Goal: Information Seeking & Learning: Learn about a topic

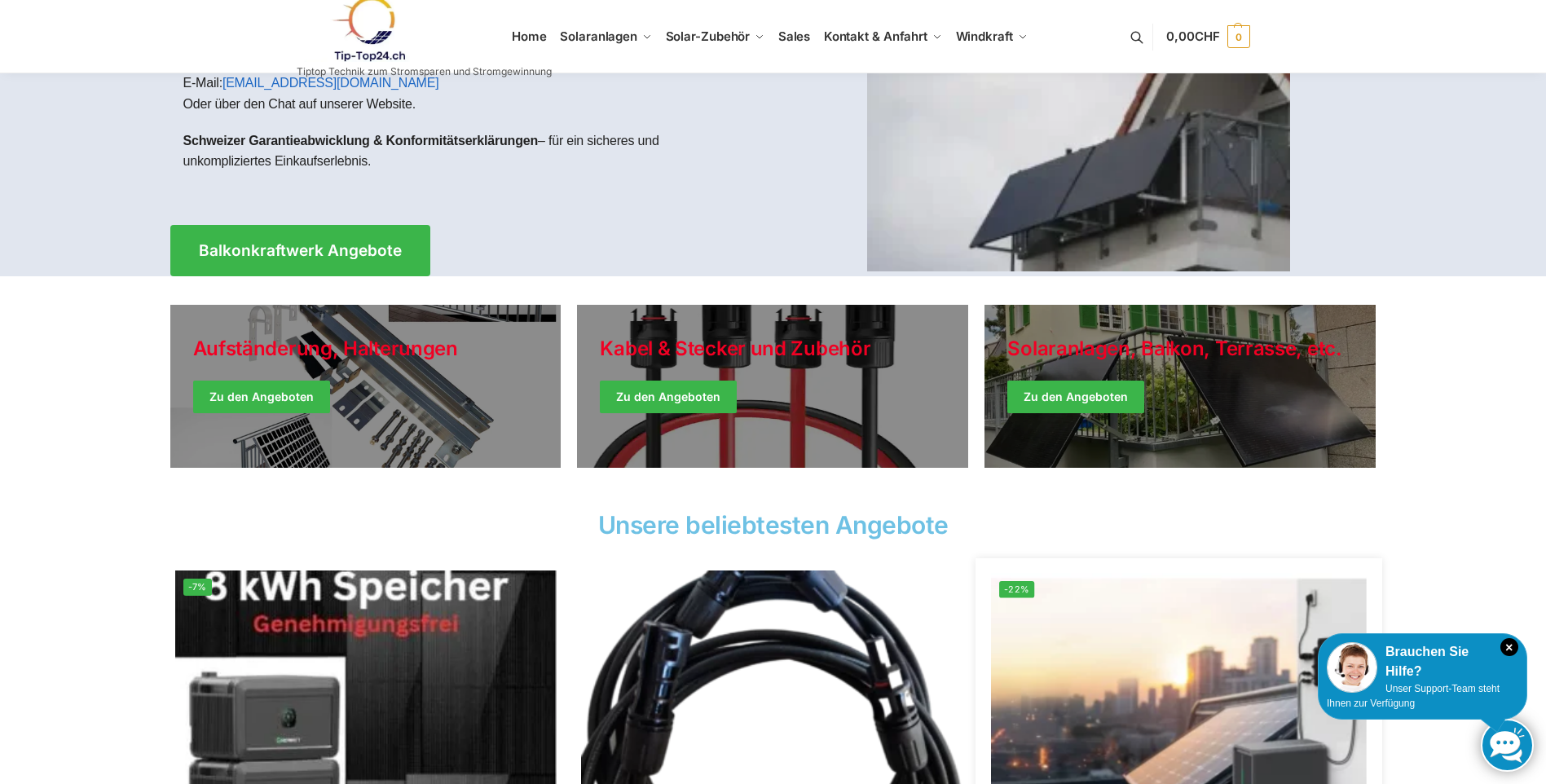
scroll to position [163, 0]
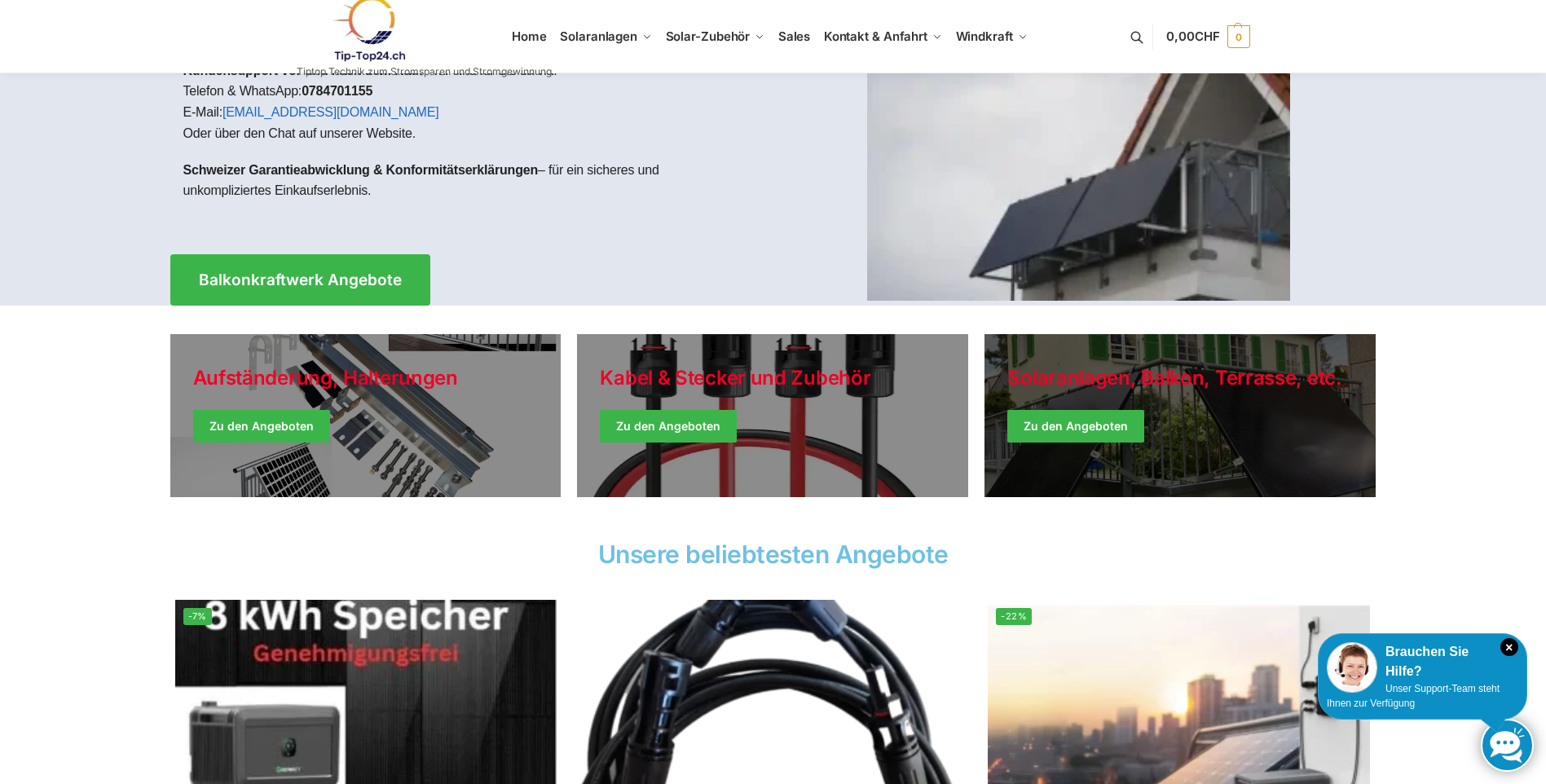
click at [1191, 392] on link "Winter Jackets" at bounding box center [1179, 415] width 391 height 163
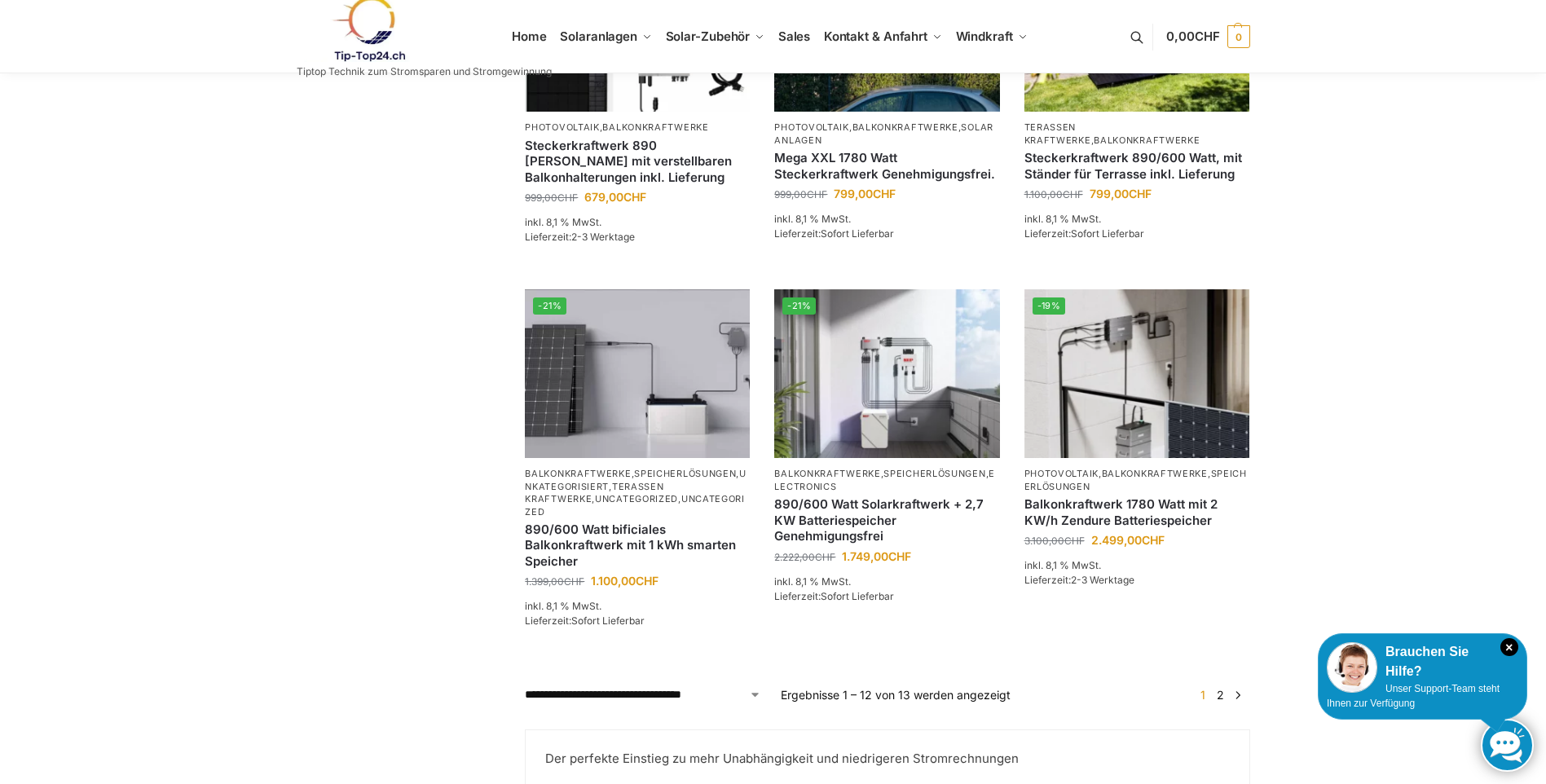
scroll to position [1141, 0]
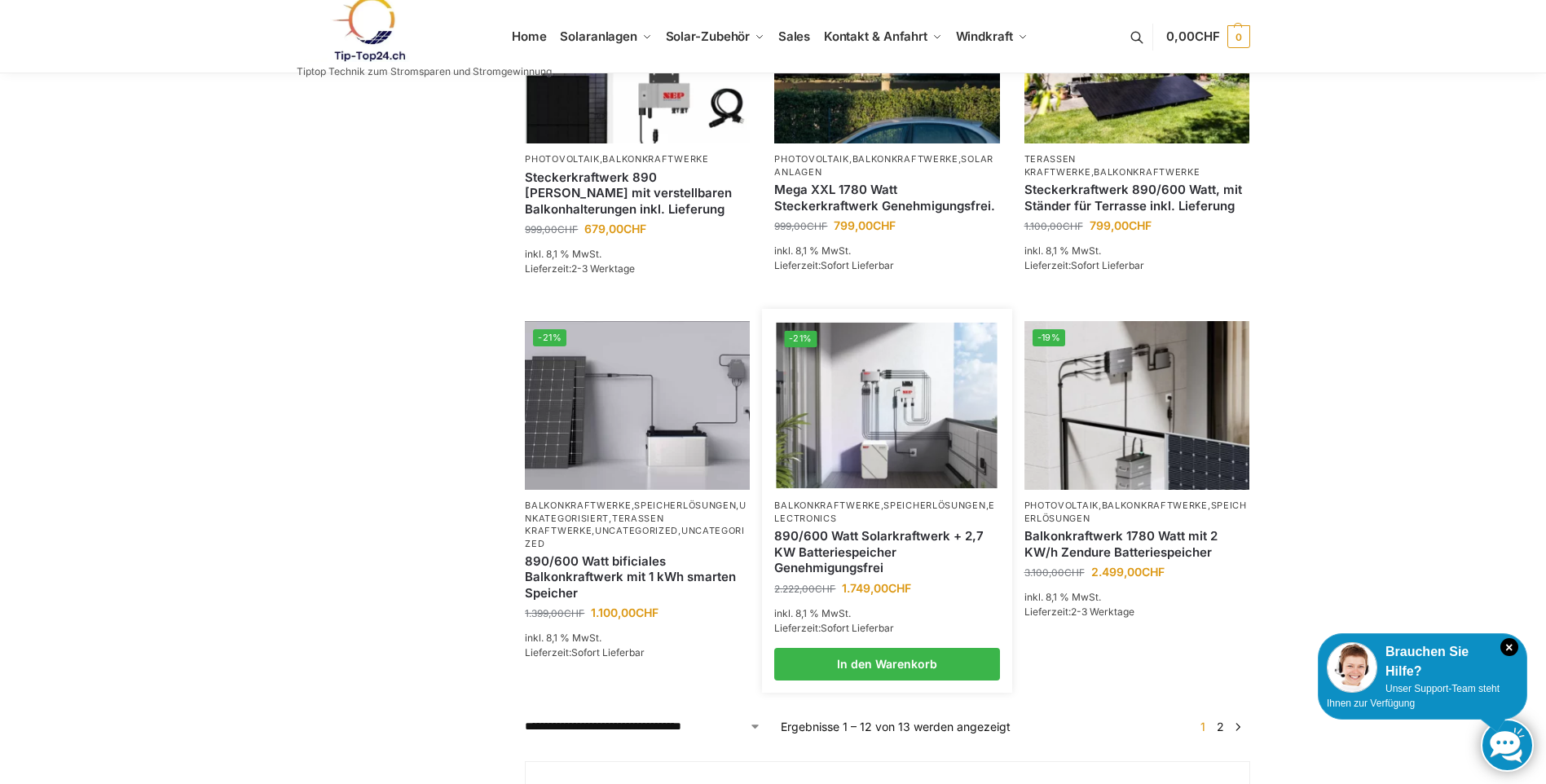
click at [947, 488] on img at bounding box center [887, 405] width 221 height 166
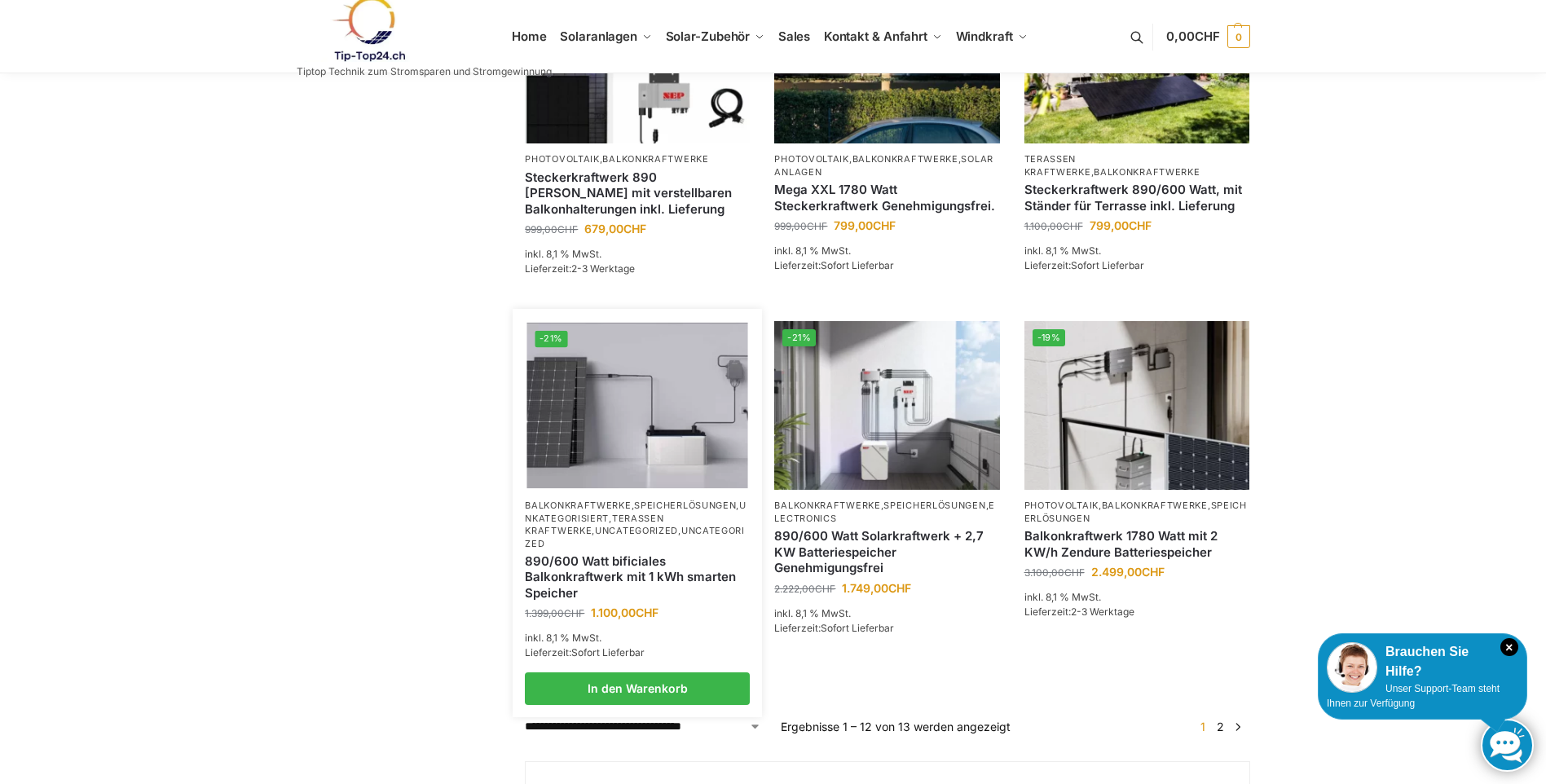
click at [685, 464] on img at bounding box center [637, 405] width 221 height 166
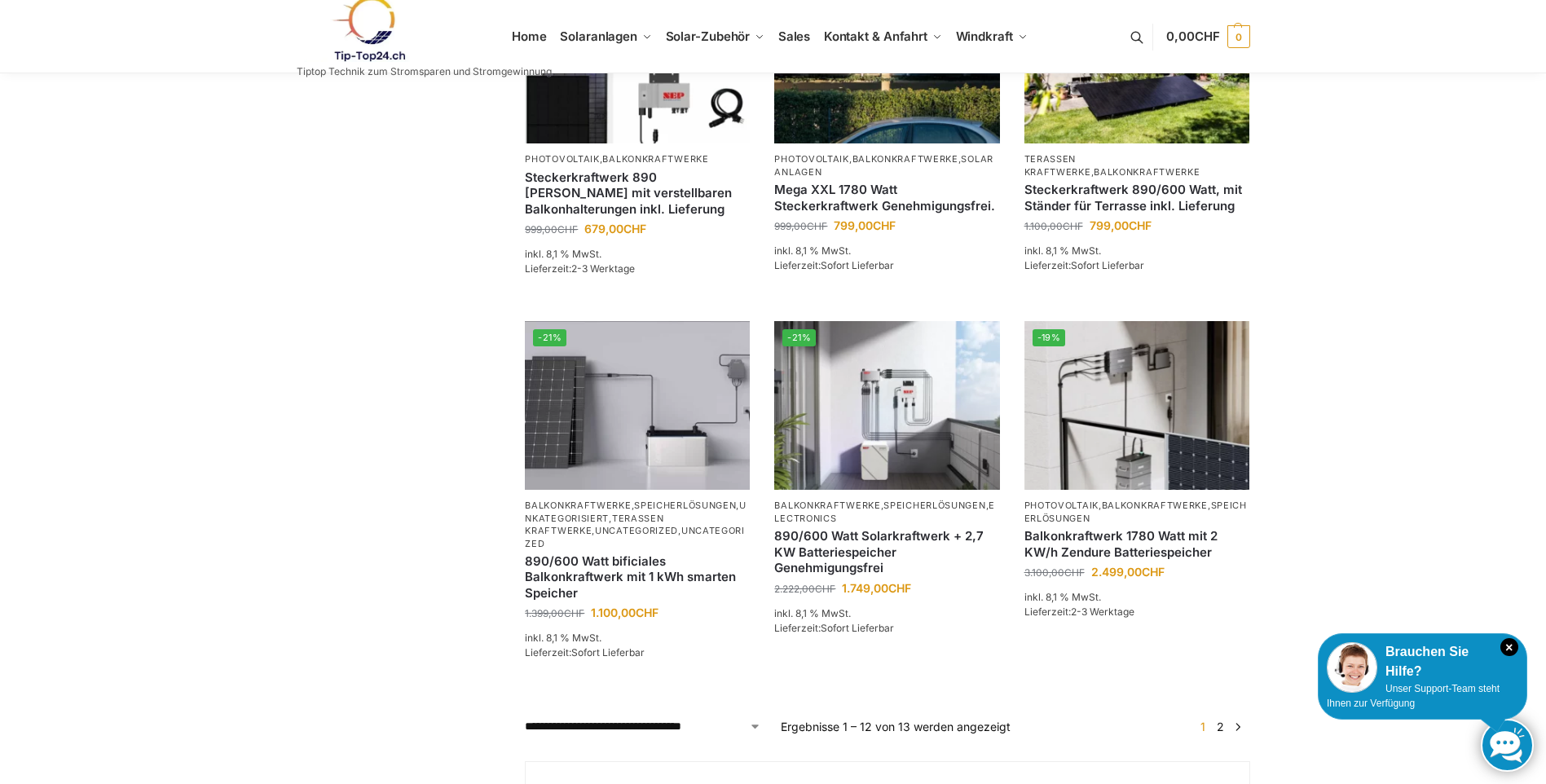
click at [1224, 734] on link "2" at bounding box center [1220, 726] width 15 height 14
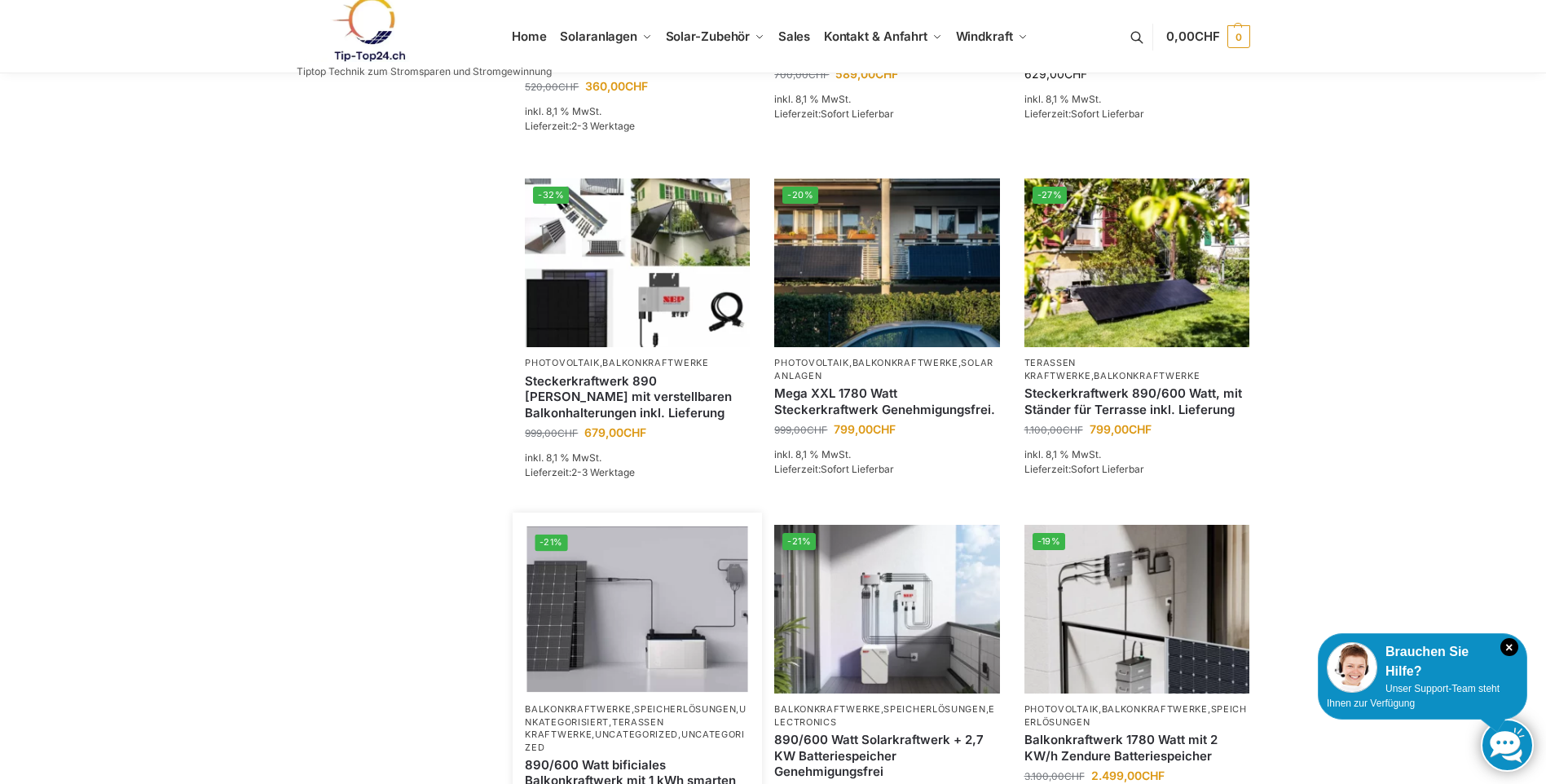
scroll to position [897, 0]
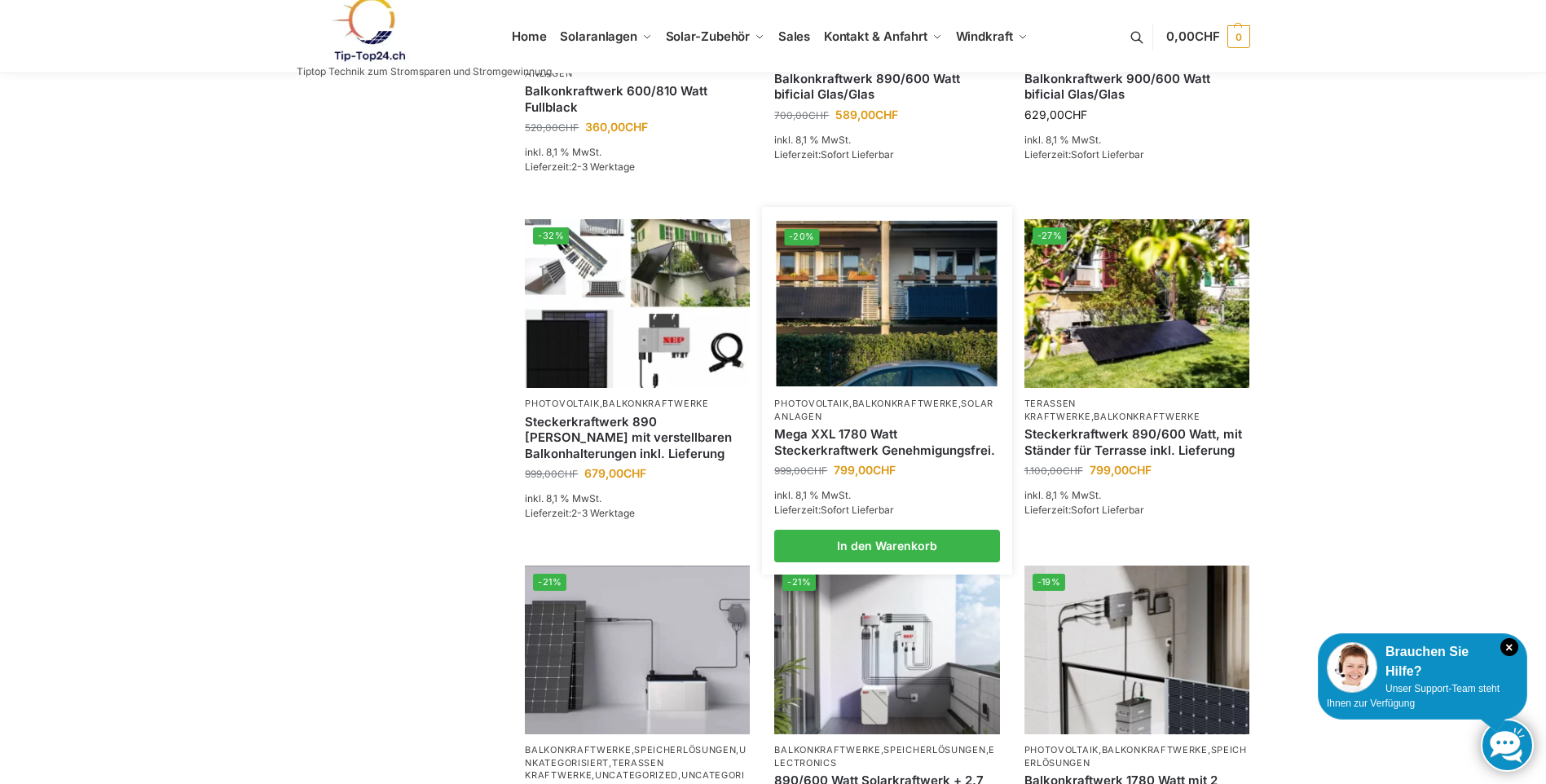
click at [903, 478] on span "999,00 CHF Ursprünglicher Preis war: 999,00 CHF 799,00 CHF Aktueller Preis ist:…" at bounding box center [887, 470] width 225 height 17
click at [870, 409] on link "Balkonkraftwerke" at bounding box center [905, 403] width 106 height 12
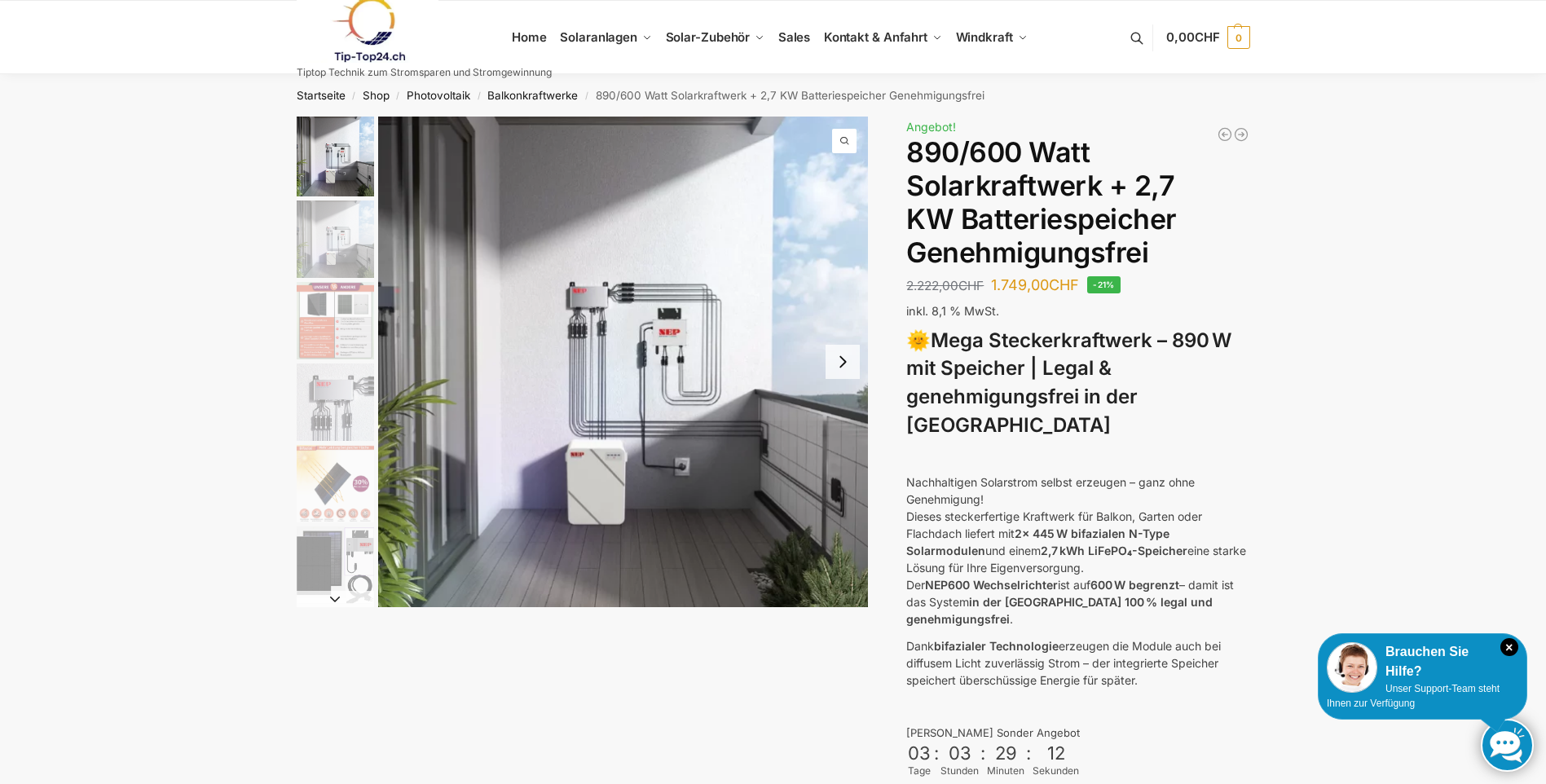
click at [343, 222] on img "2 / 12" at bounding box center [335, 238] width 77 height 77
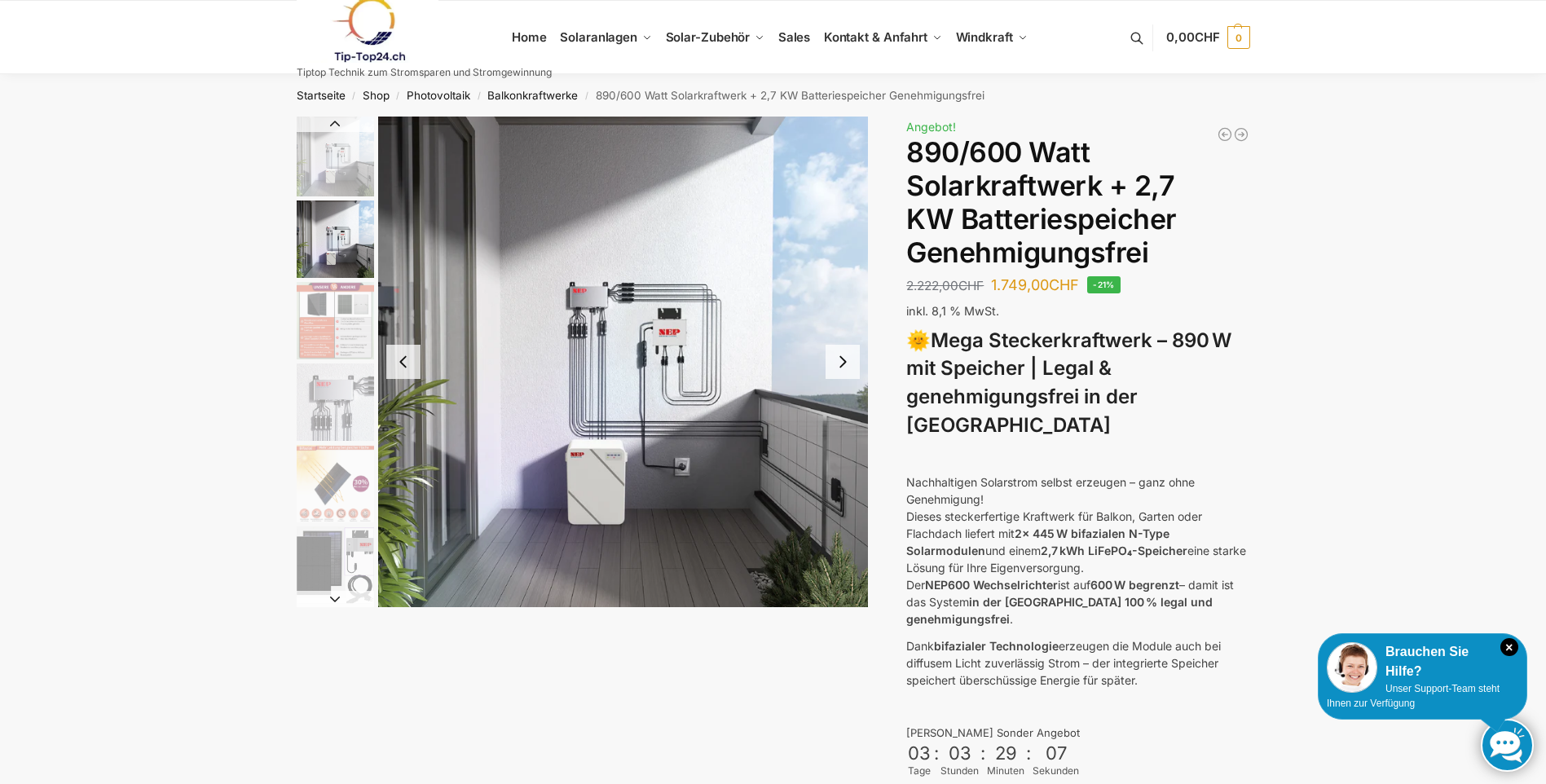
click at [343, 304] on img "3 / 12" at bounding box center [335, 320] width 77 height 77
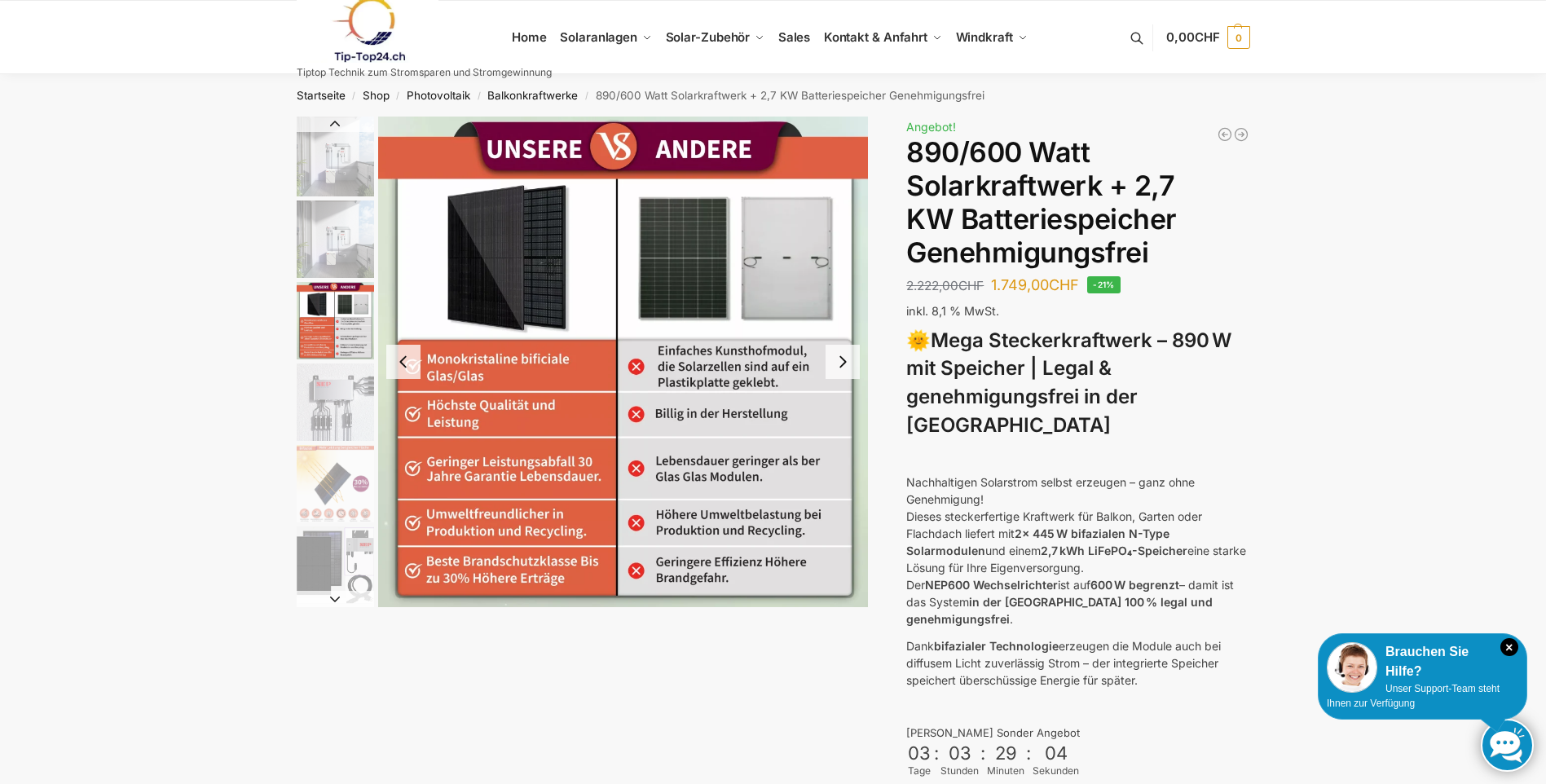
click at [338, 401] on img "4 / 12" at bounding box center [335, 401] width 77 height 77
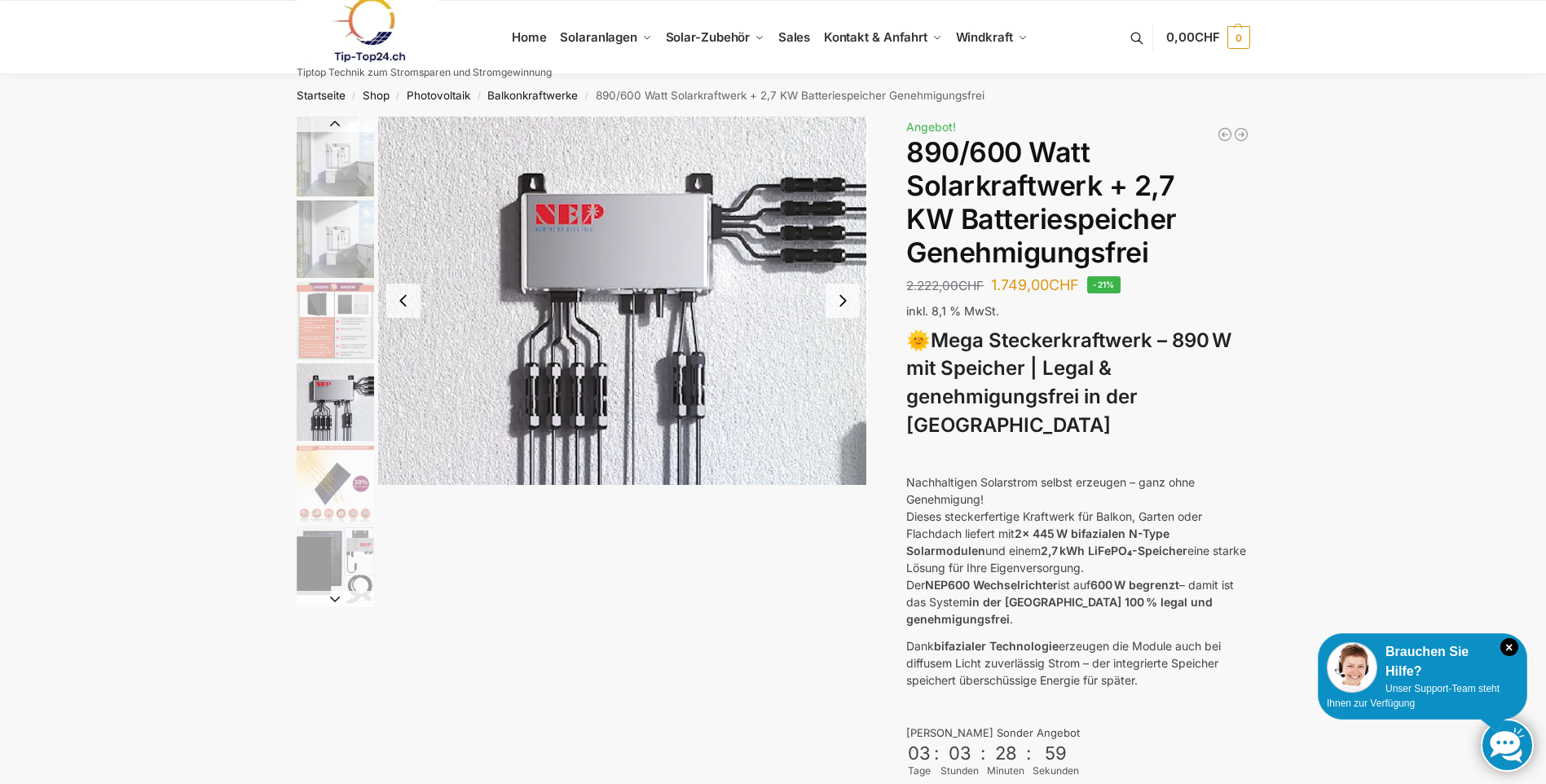
click at [358, 476] on img "5 / 12" at bounding box center [335, 483] width 77 height 77
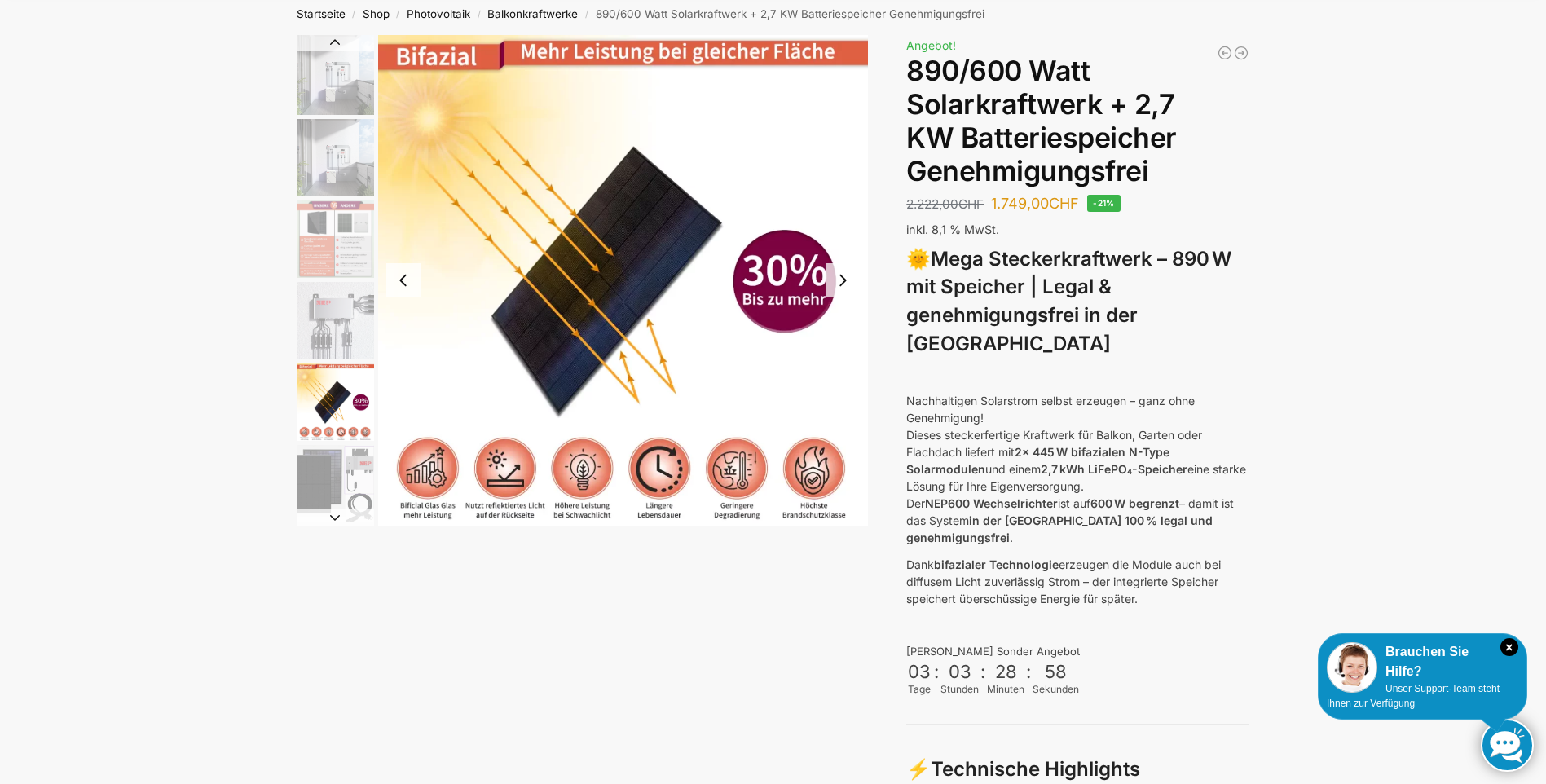
scroll to position [163, 0]
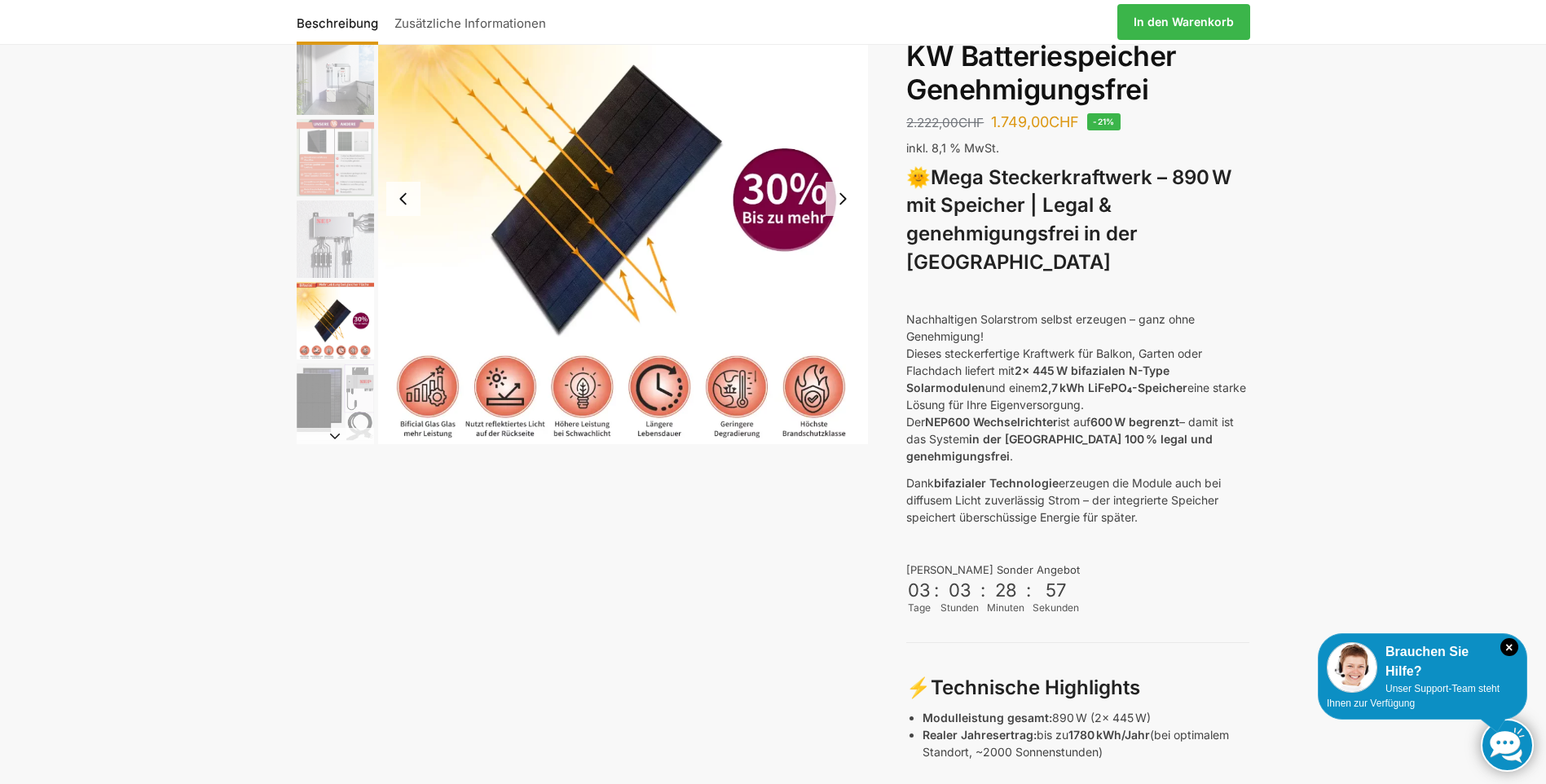
click at [361, 381] on img "6 / 12" at bounding box center [335, 401] width 77 height 77
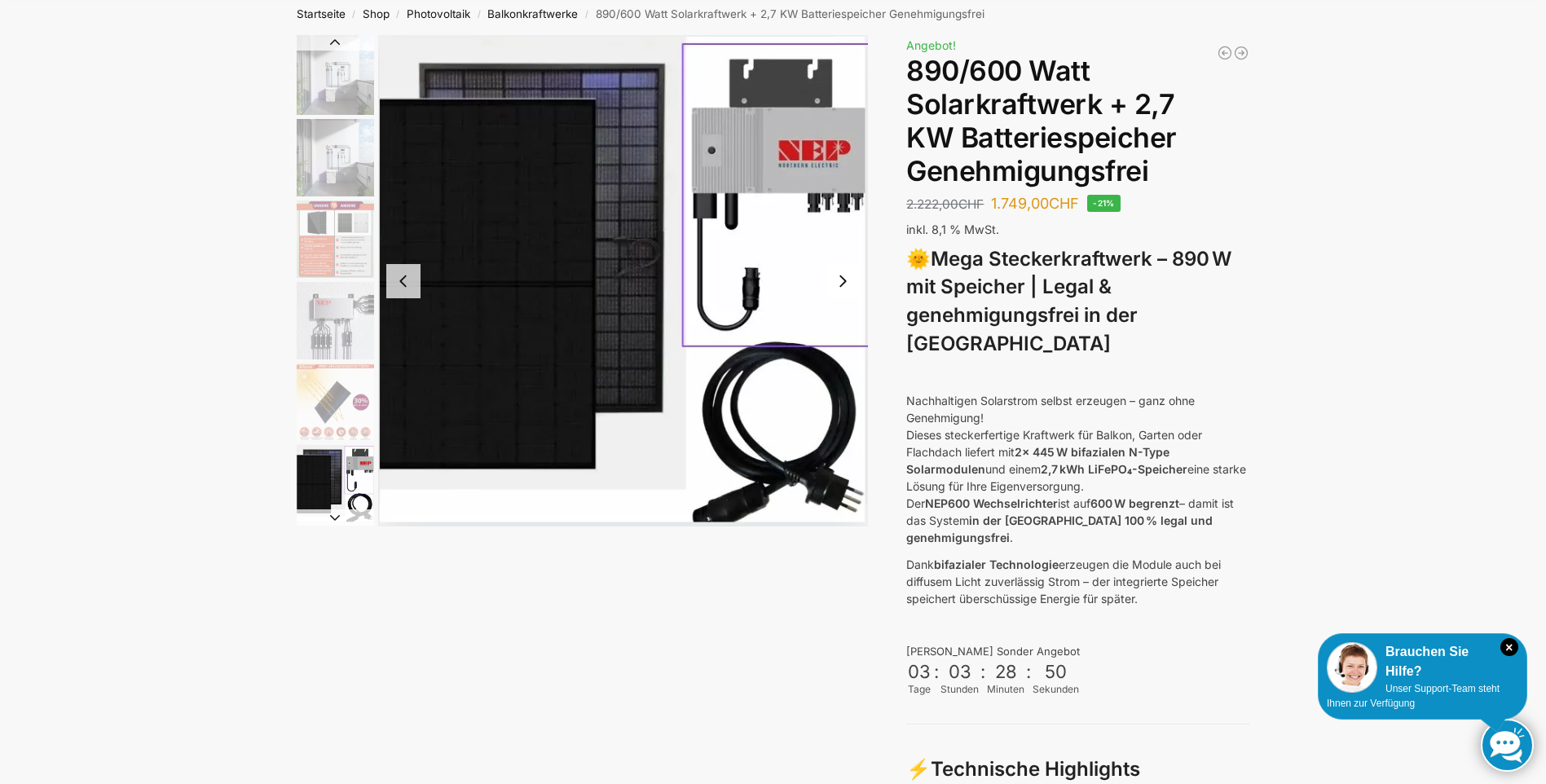
scroll to position [0, 0]
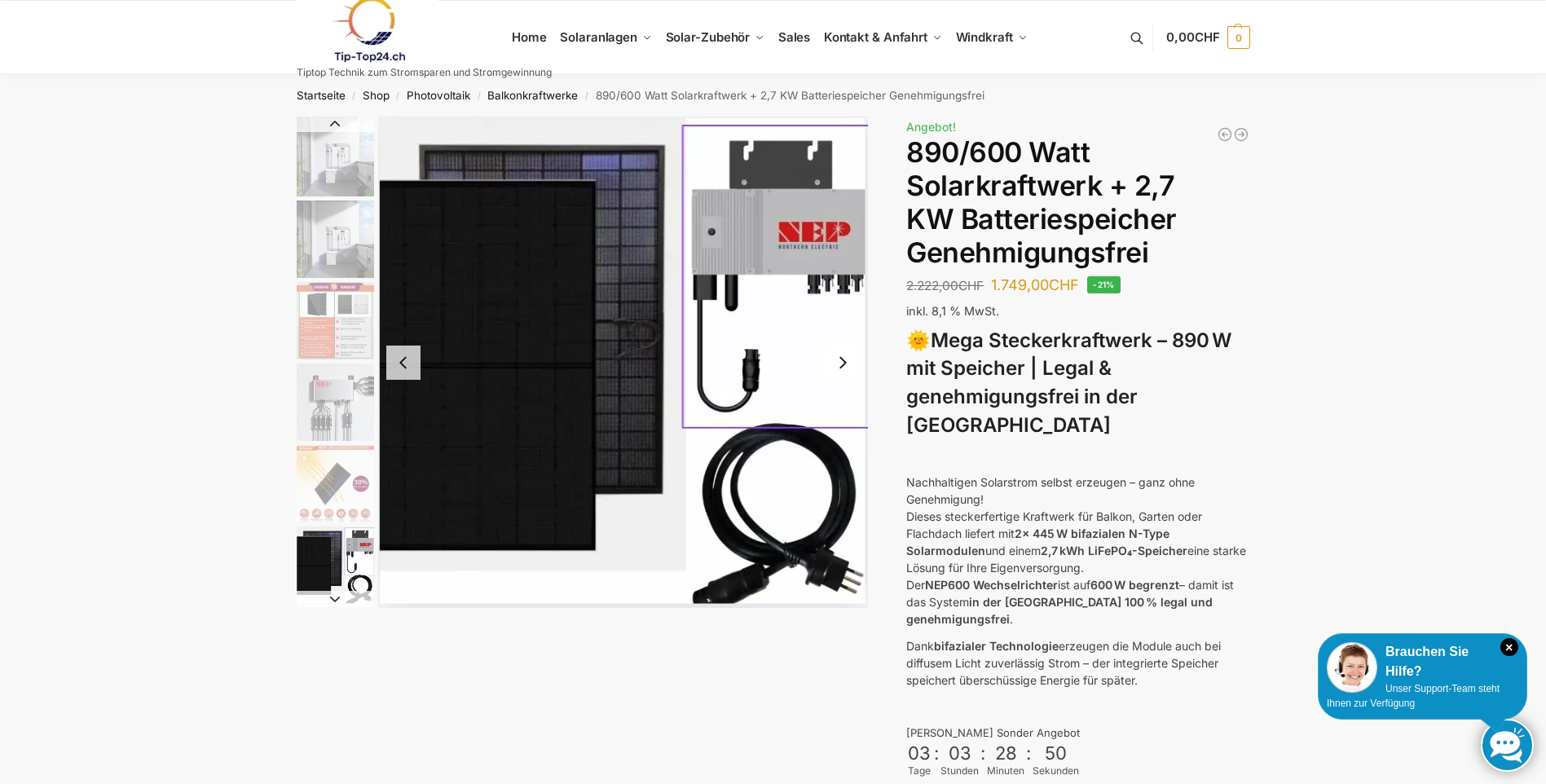
click at [341, 175] on img "1 / 12" at bounding box center [335, 157] width 77 height 80
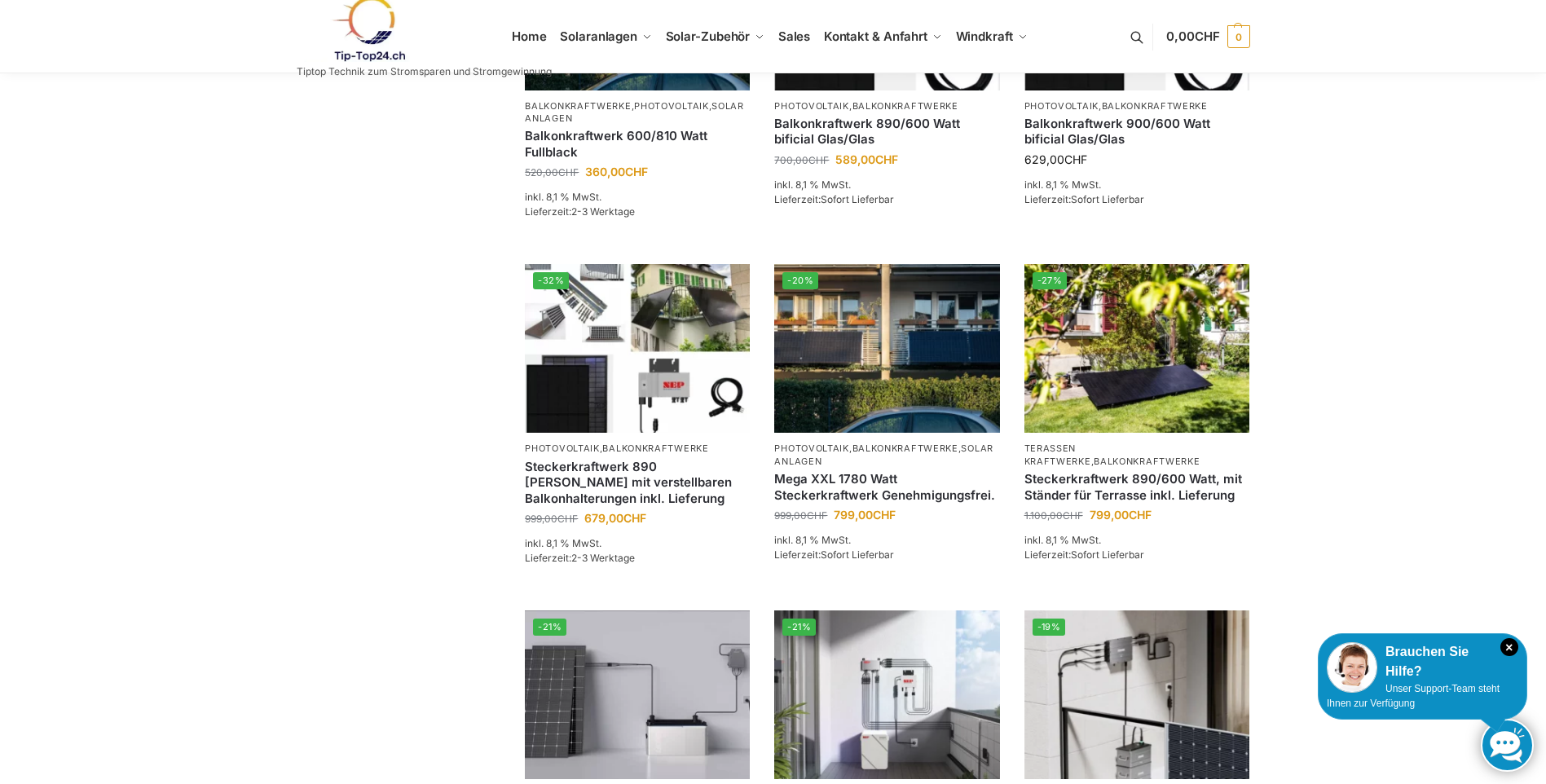
scroll to position [897, 0]
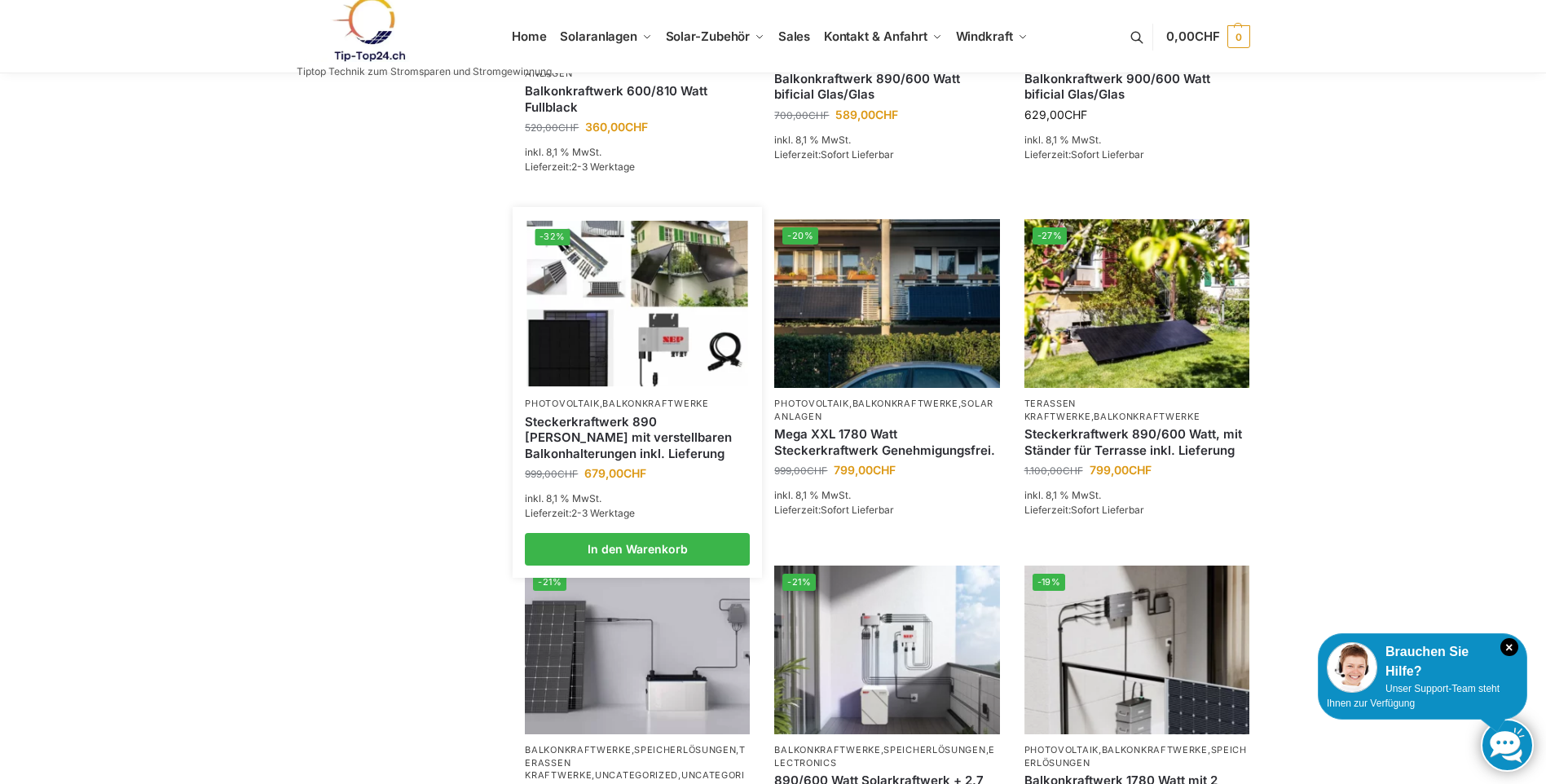
click at [637, 386] on img at bounding box center [637, 303] width 221 height 166
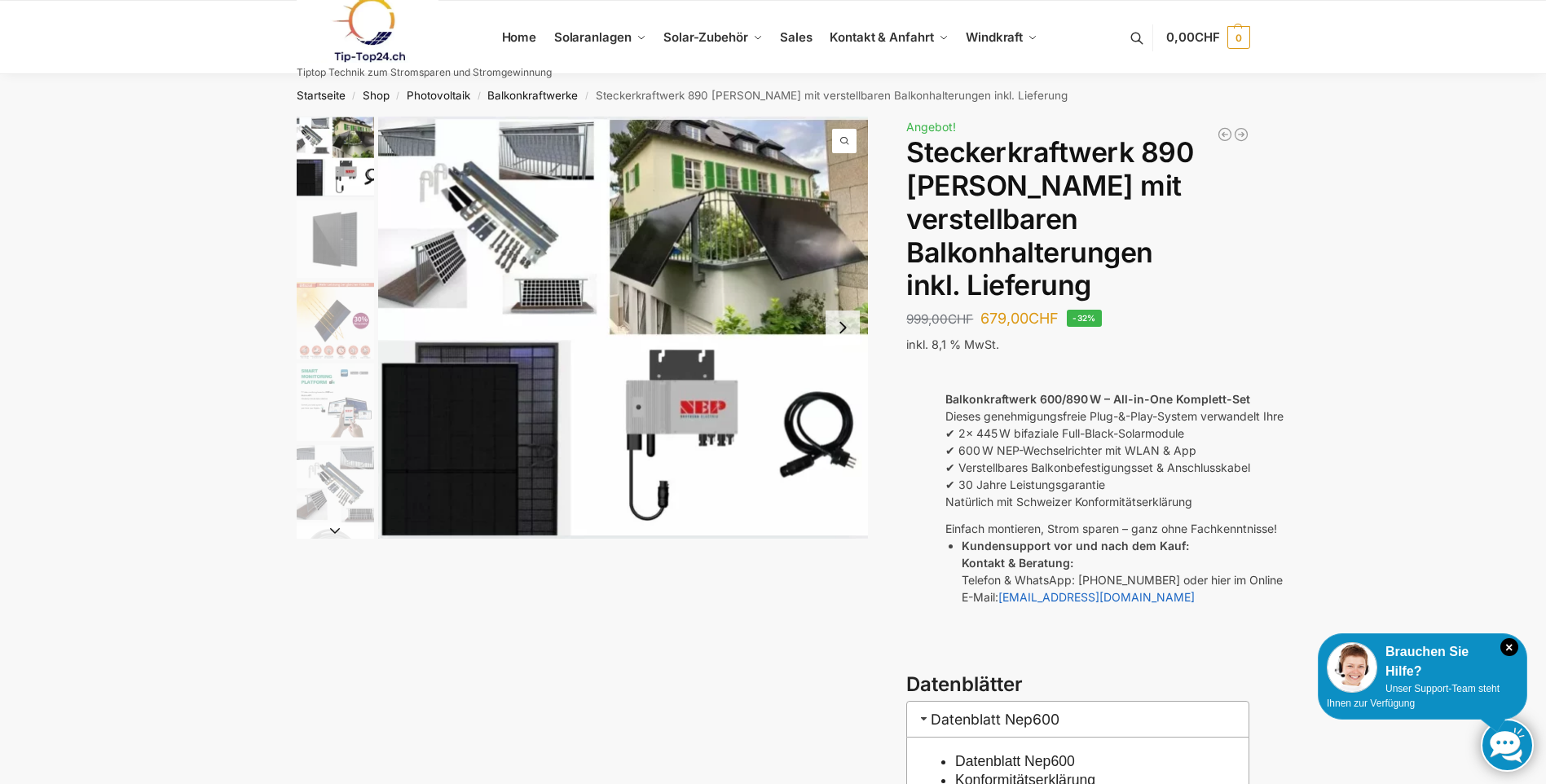
click at [346, 230] on img "2 / 10" at bounding box center [335, 238] width 77 height 77
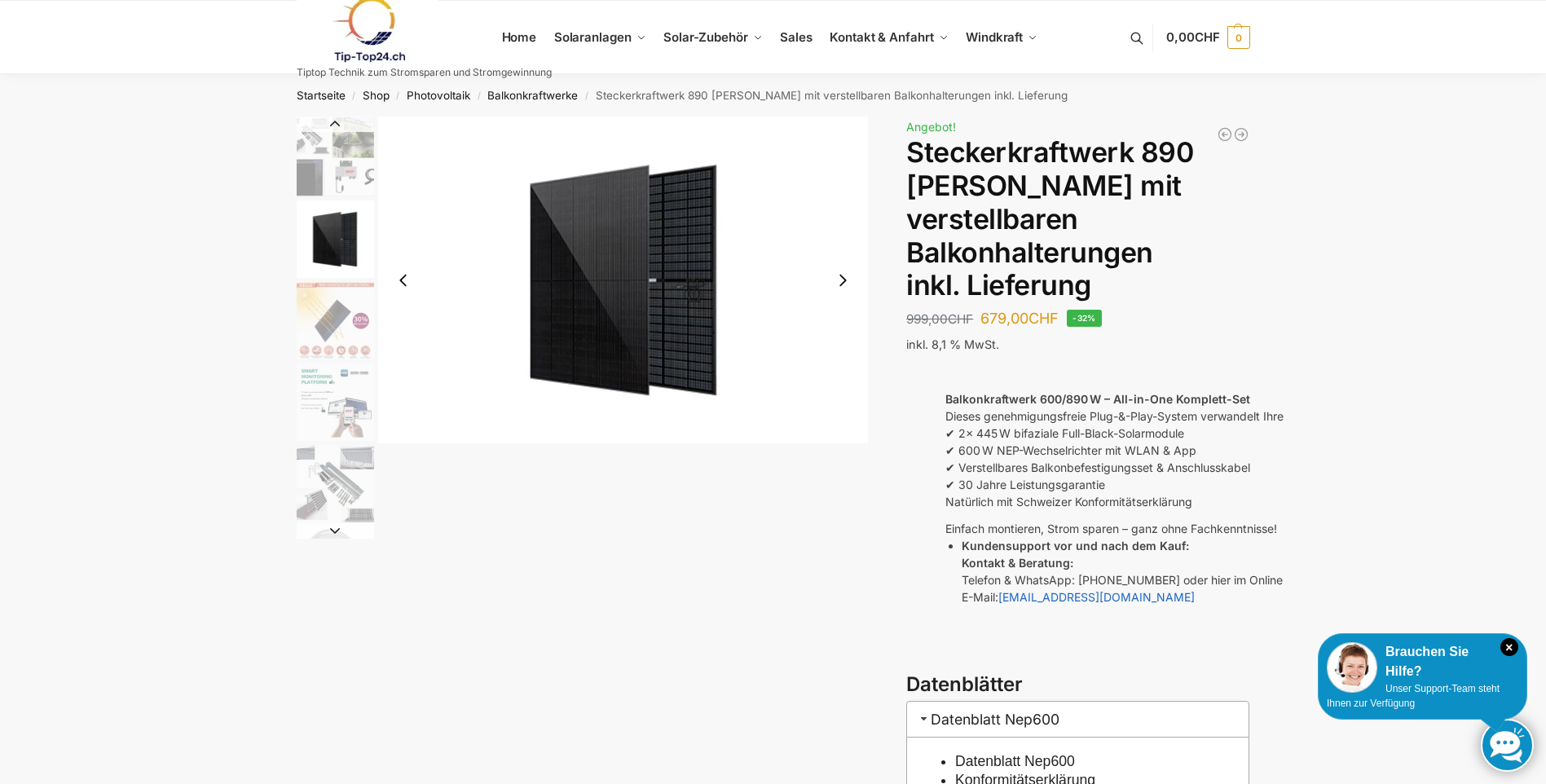
click at [347, 312] on img "3 / 10" at bounding box center [335, 320] width 77 height 77
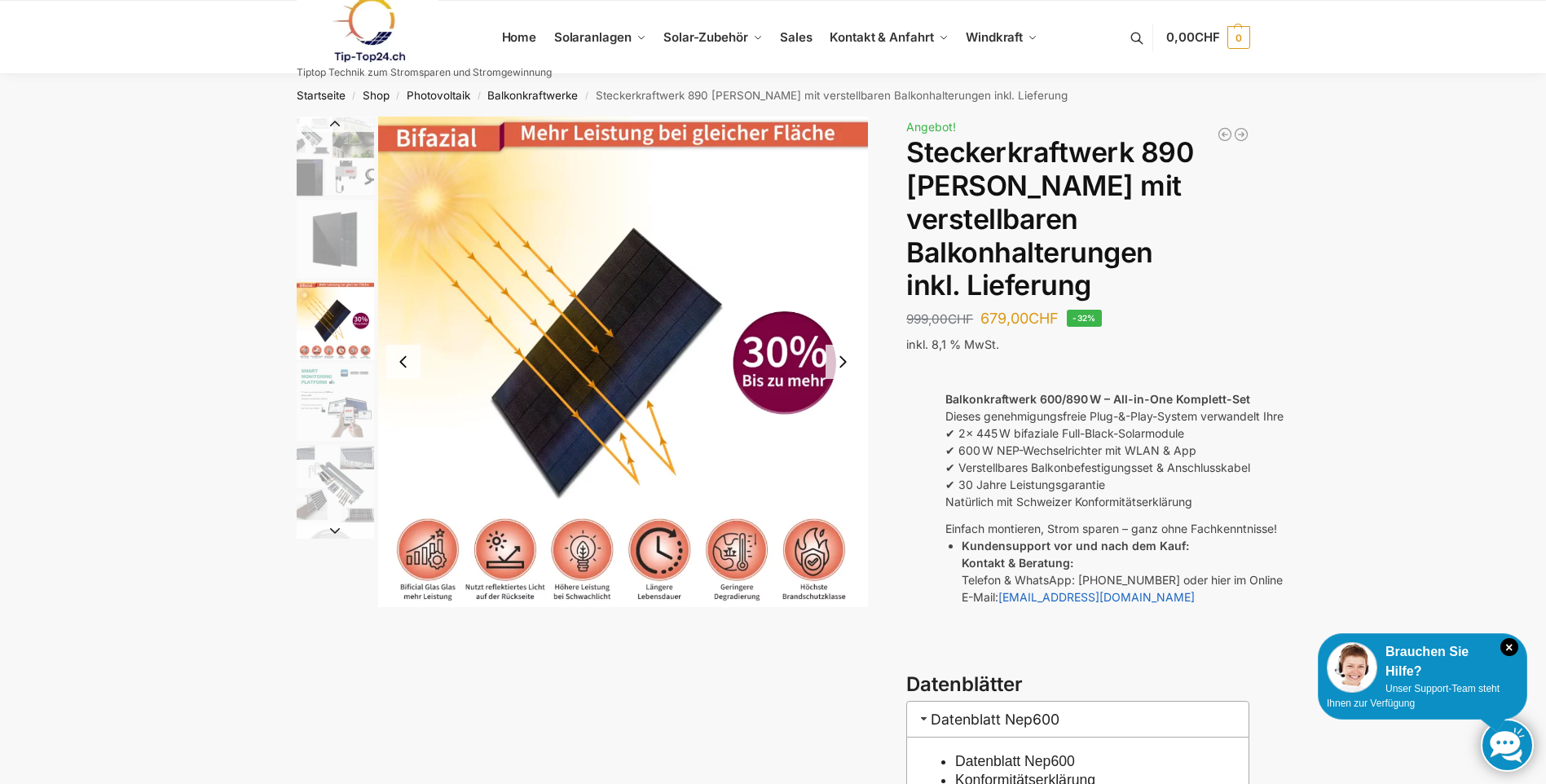
click at [334, 402] on img "4 / 10" at bounding box center [335, 401] width 77 height 77
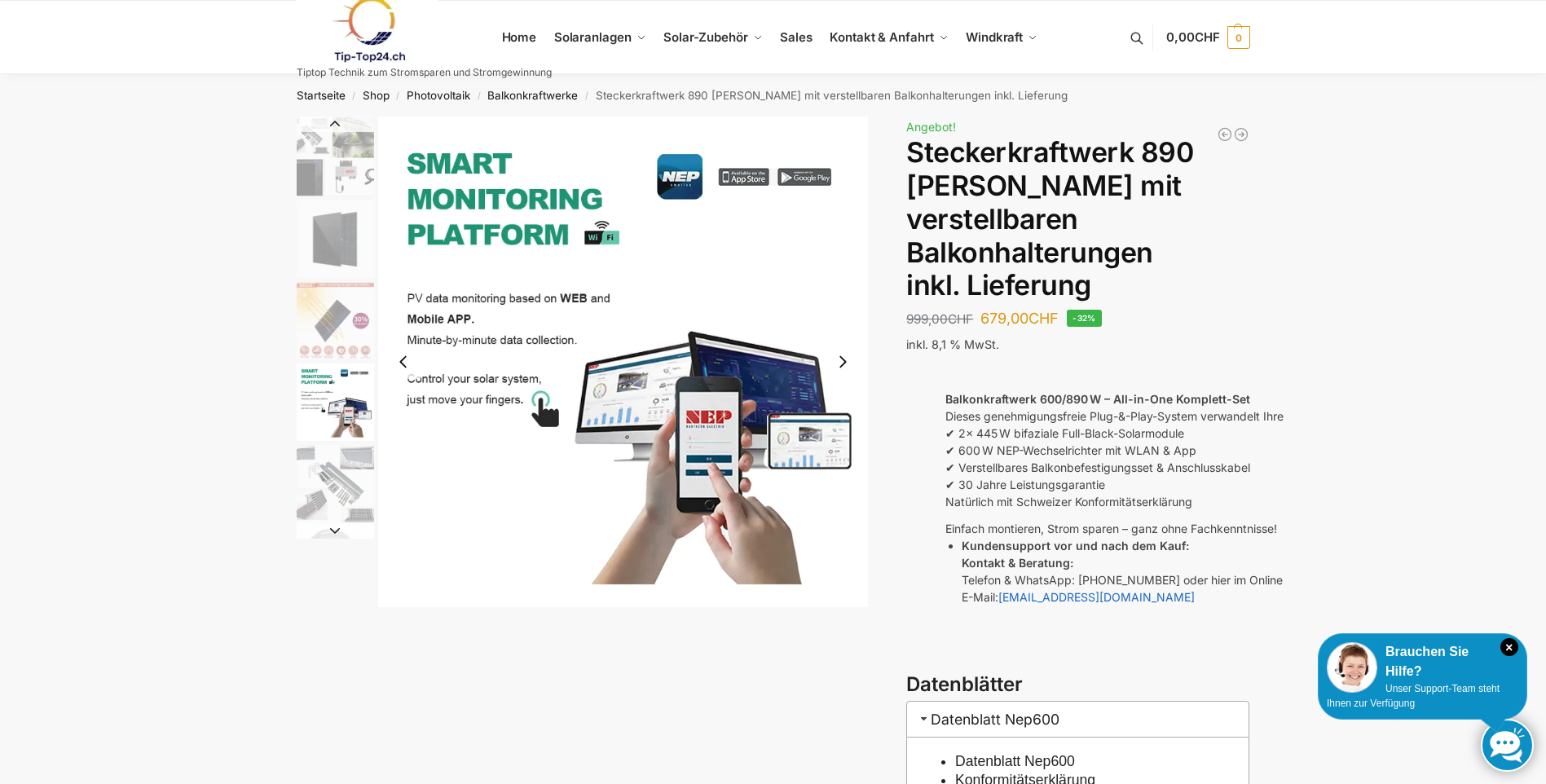
click at [337, 478] on img "5 / 10" at bounding box center [335, 483] width 77 height 77
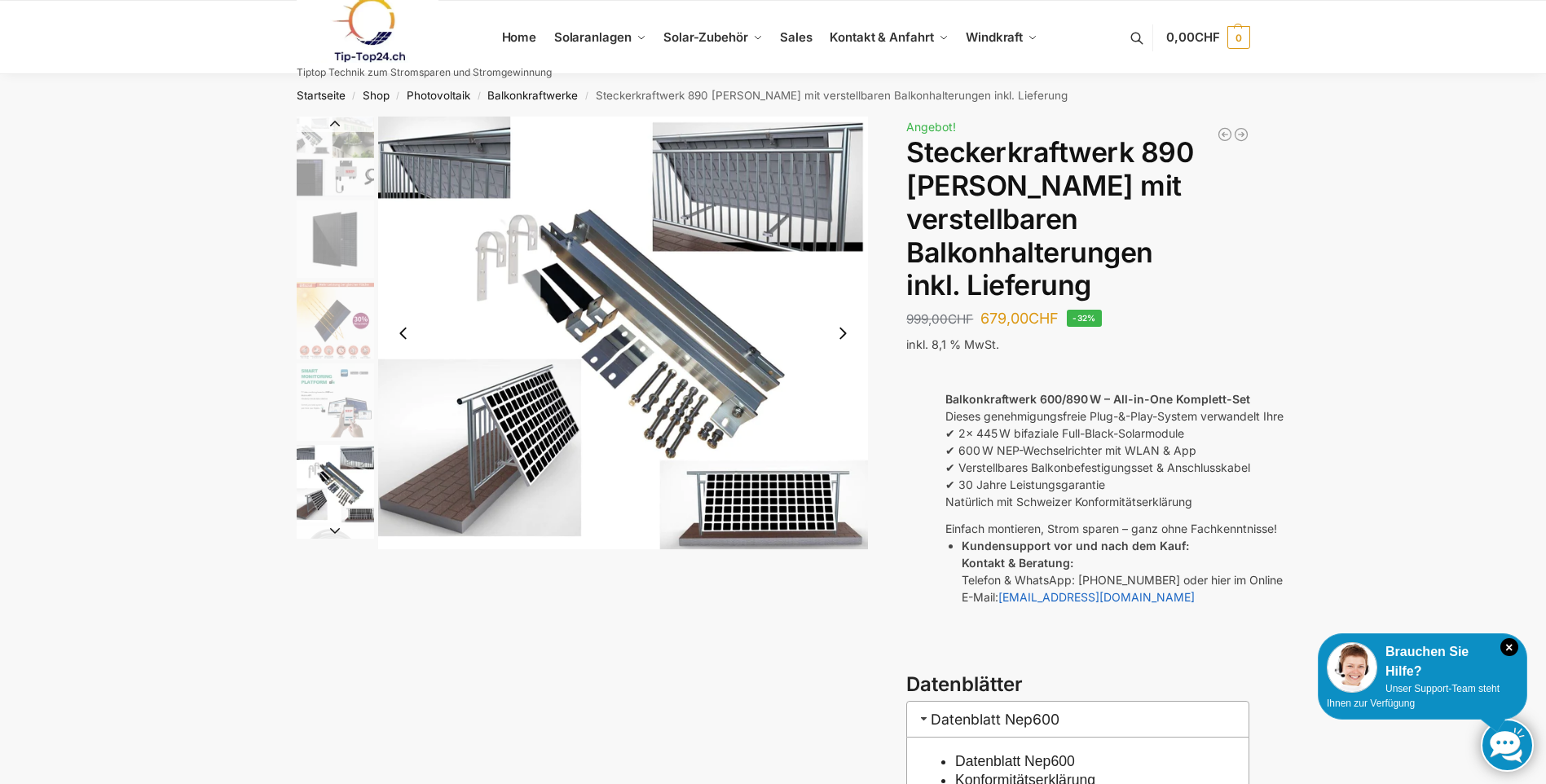
click at [307, 167] on img "1 / 10" at bounding box center [335, 157] width 77 height 80
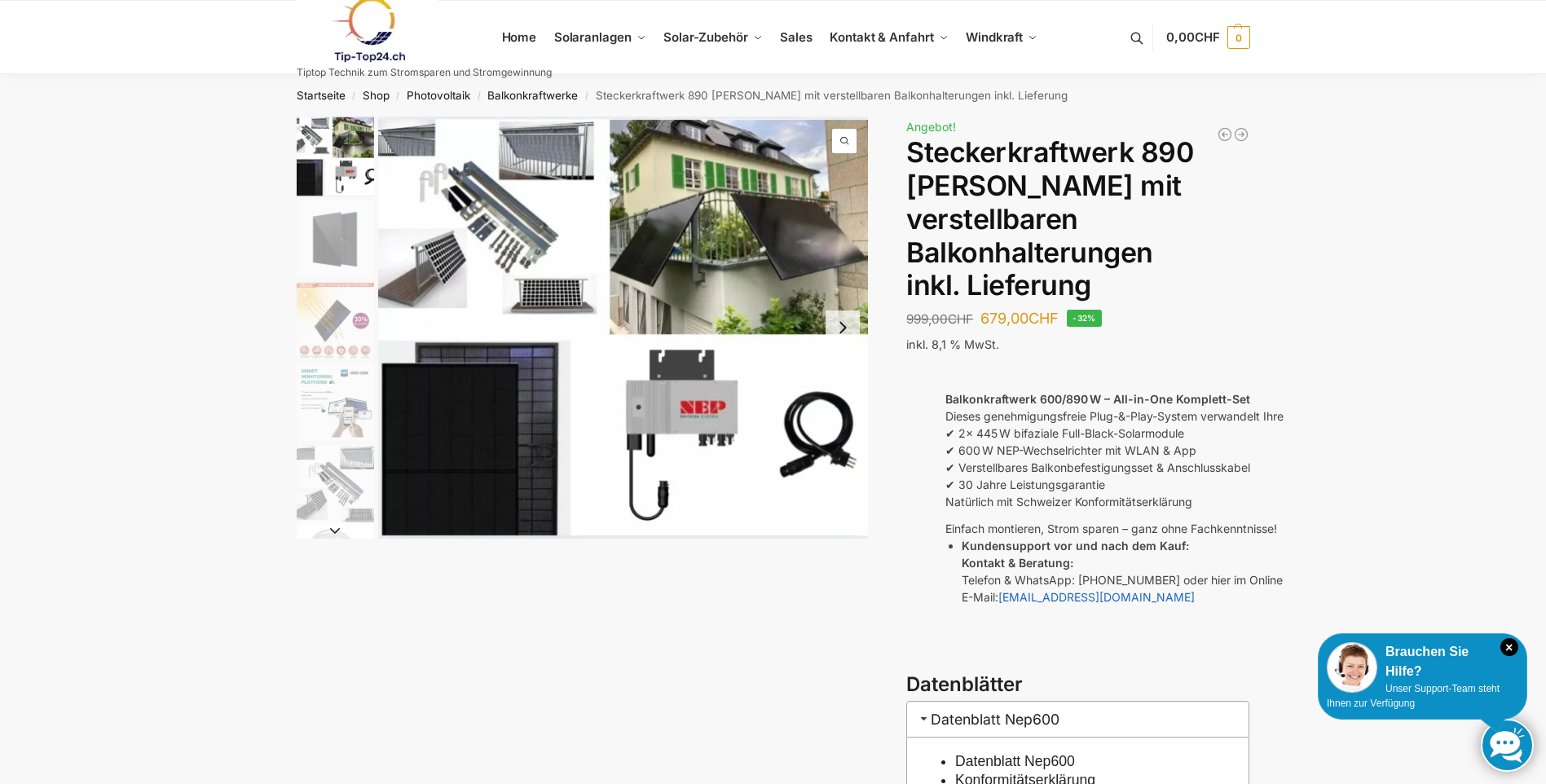
click at [330, 137] on img "1 / 10" at bounding box center [335, 157] width 77 height 80
click at [336, 227] on img "2 / 10" at bounding box center [335, 238] width 77 height 77
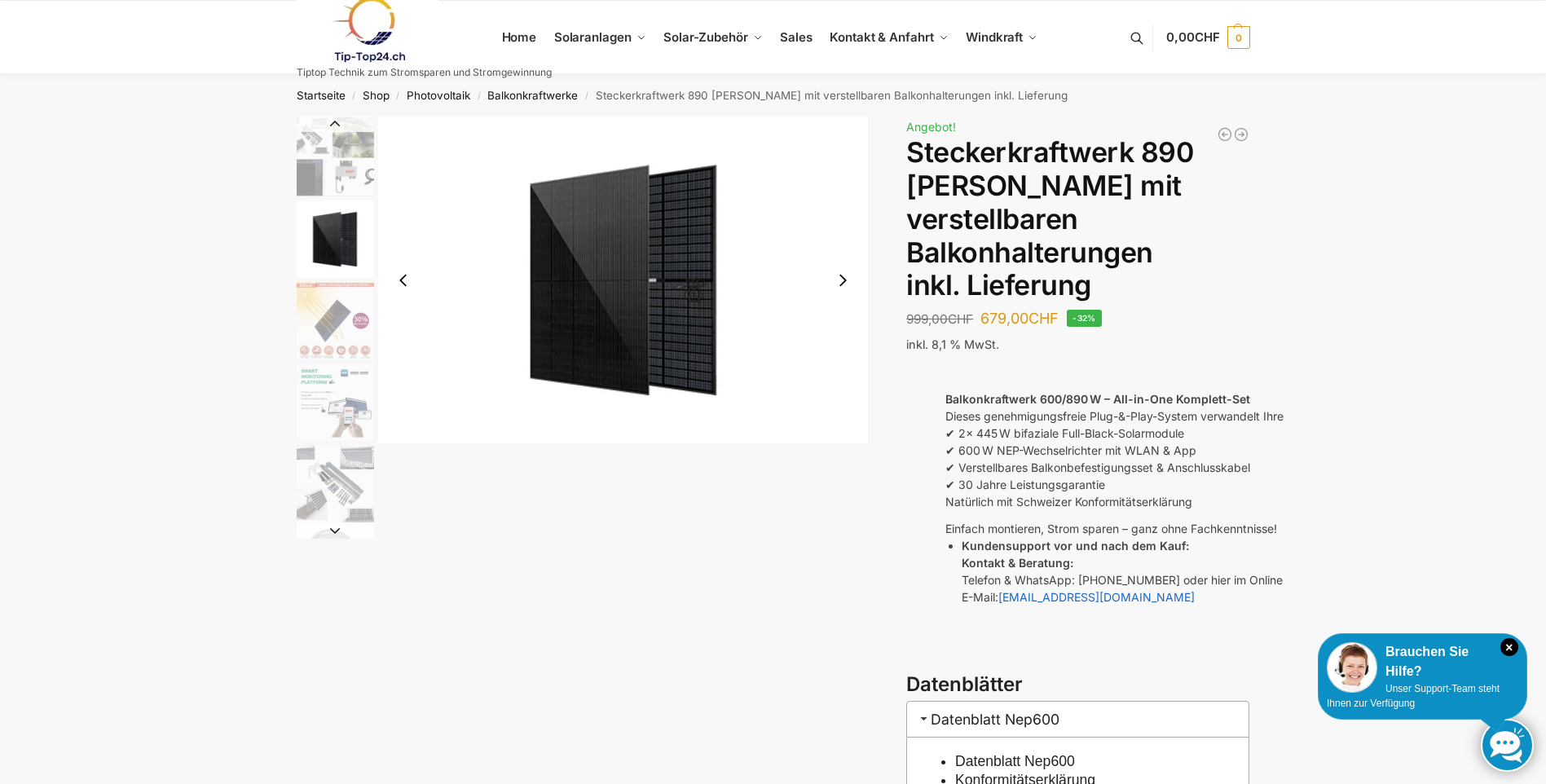
click at [527, 46] on link at bounding box center [424, 29] width 255 height 66
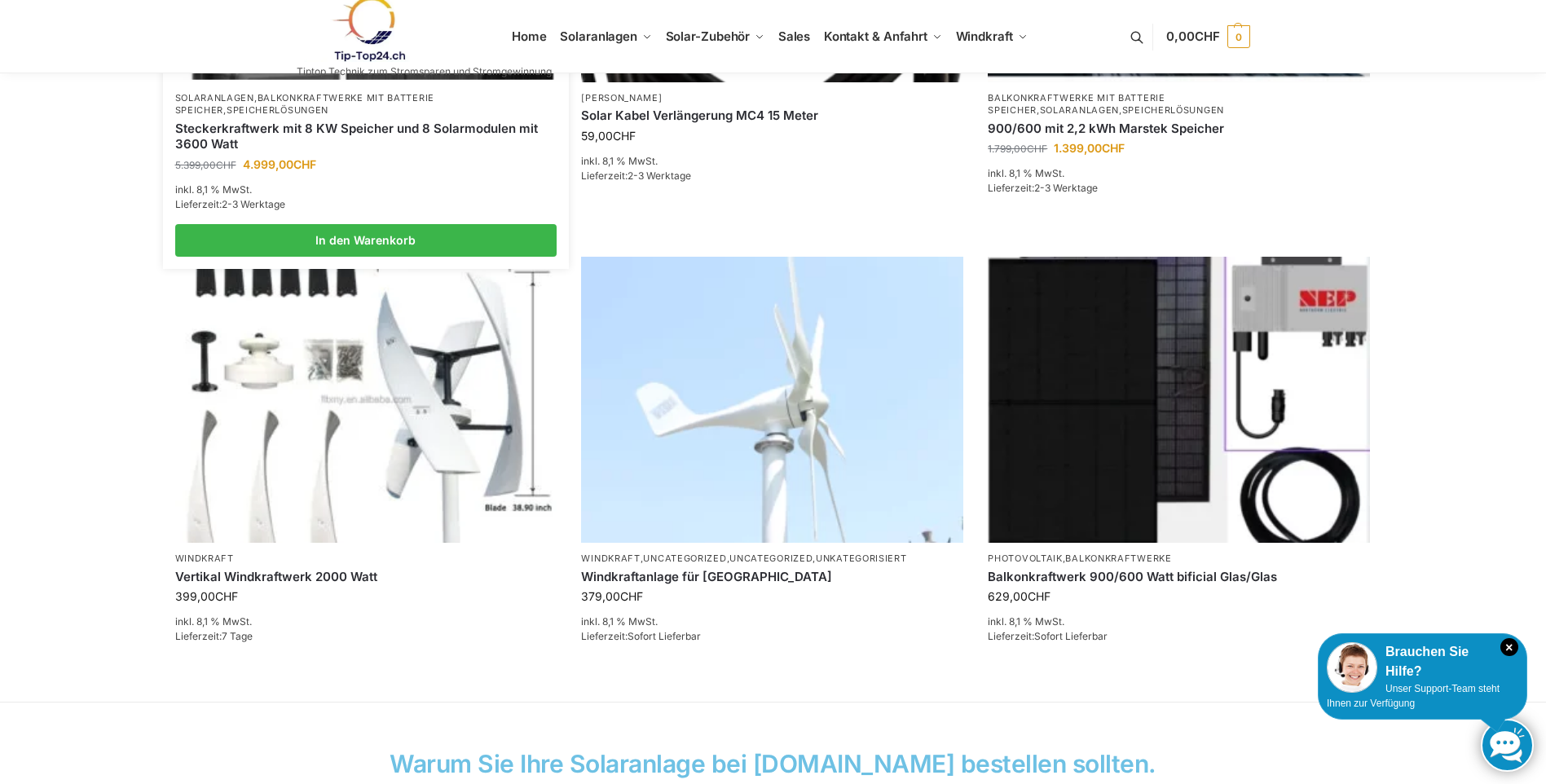
scroll to position [978, 0]
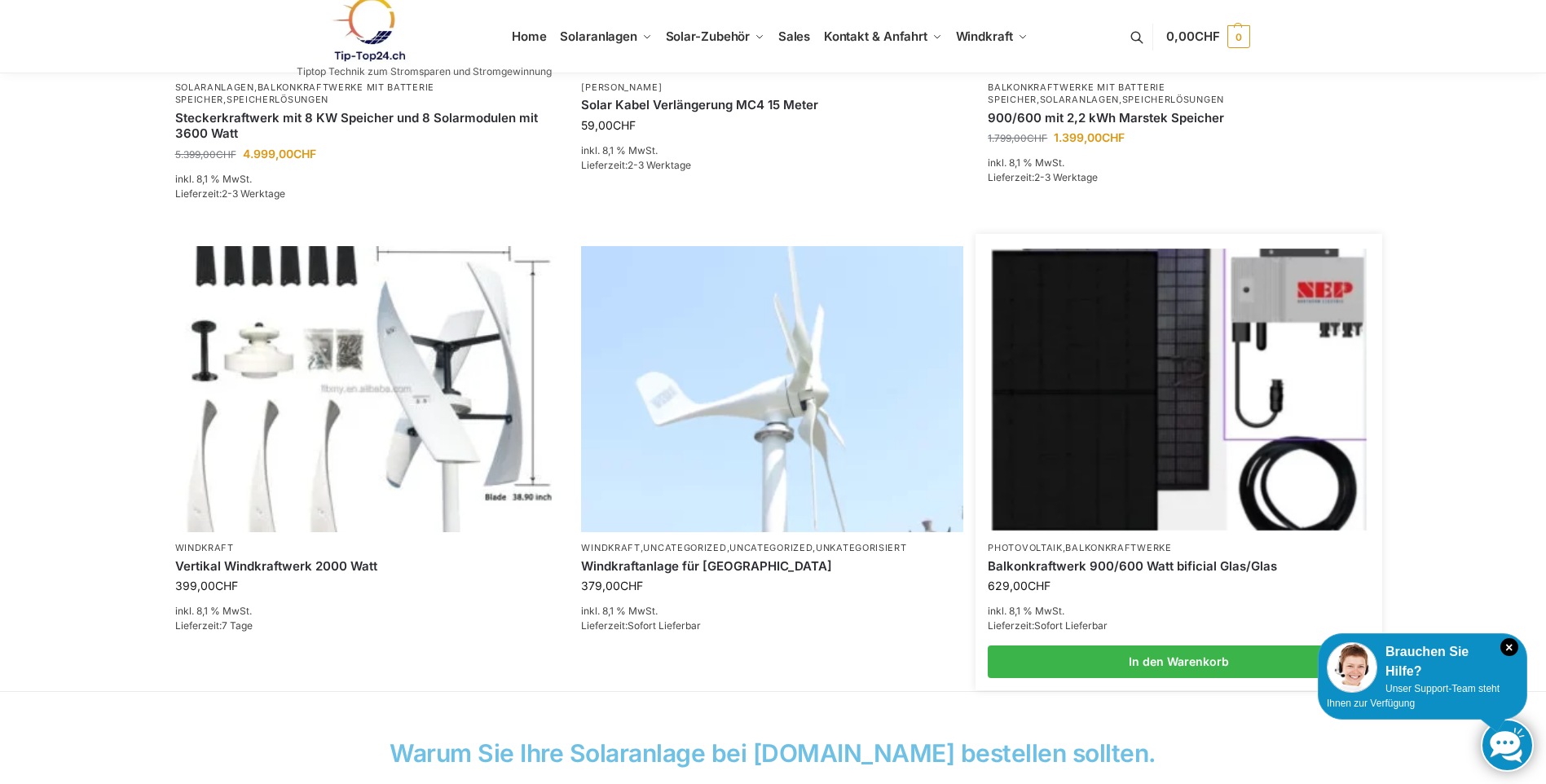
click at [1148, 496] on img at bounding box center [1178, 389] width 375 height 281
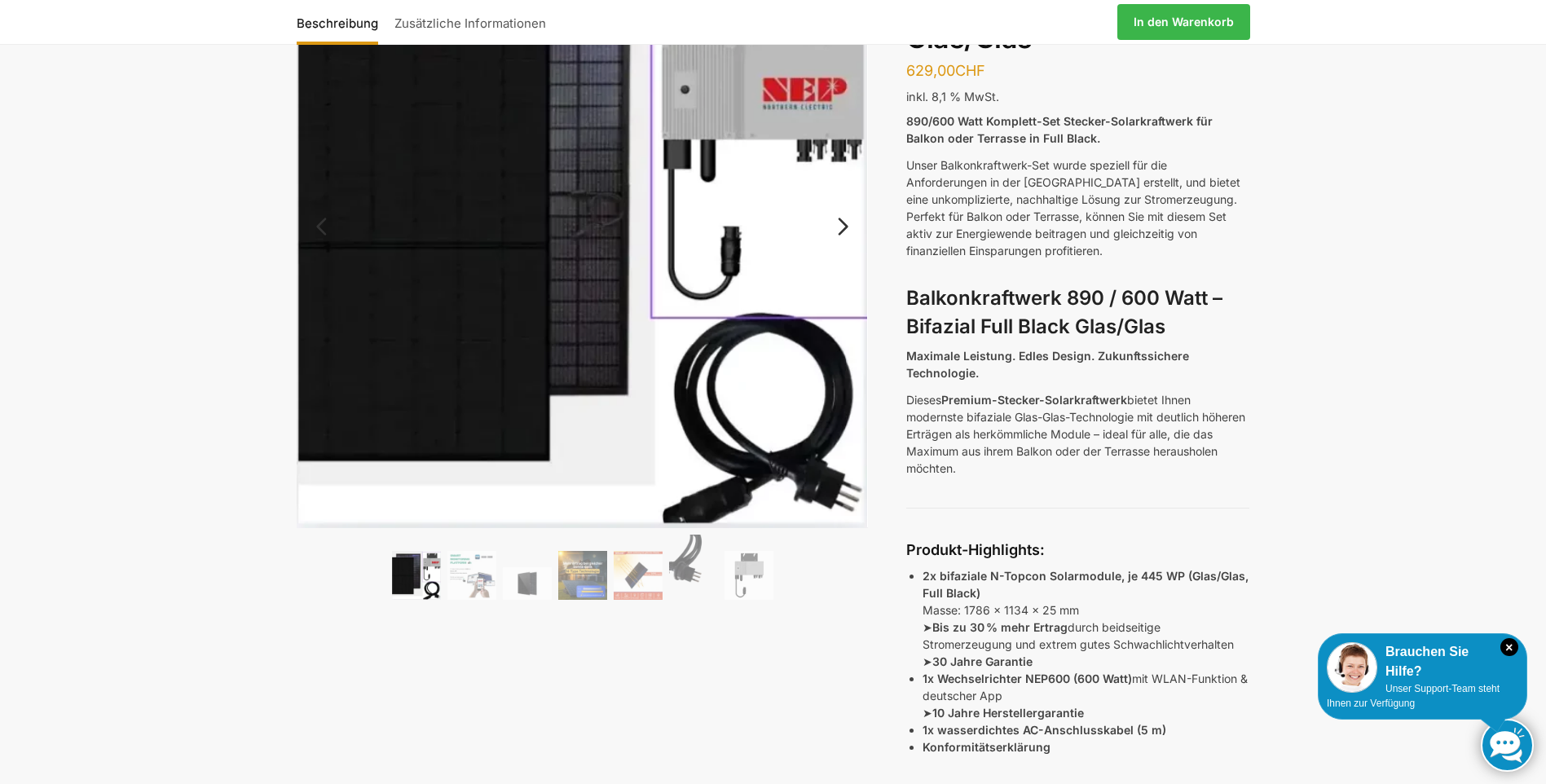
scroll to position [163, 0]
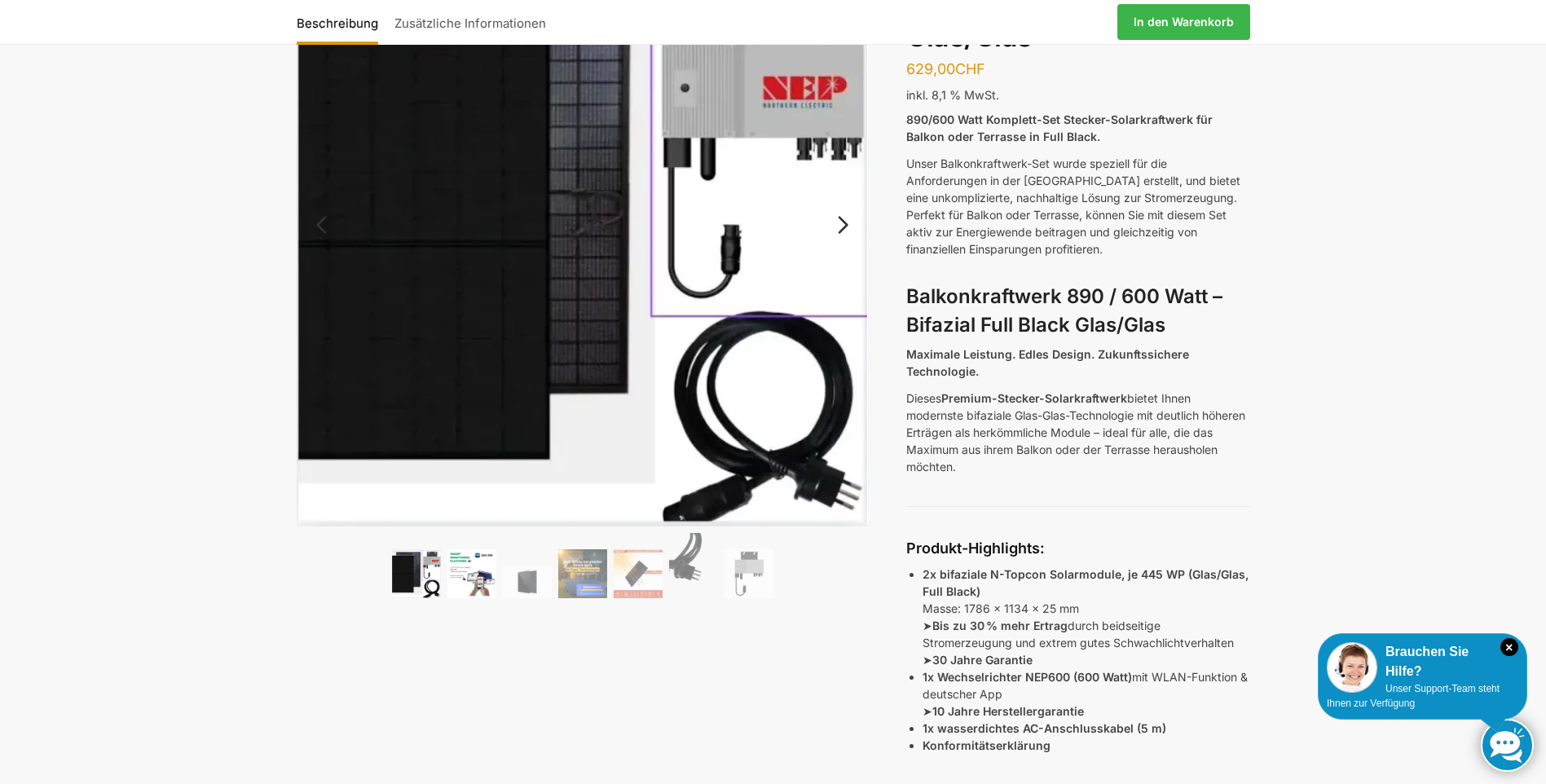
click at [472, 574] on img at bounding box center [471, 573] width 49 height 49
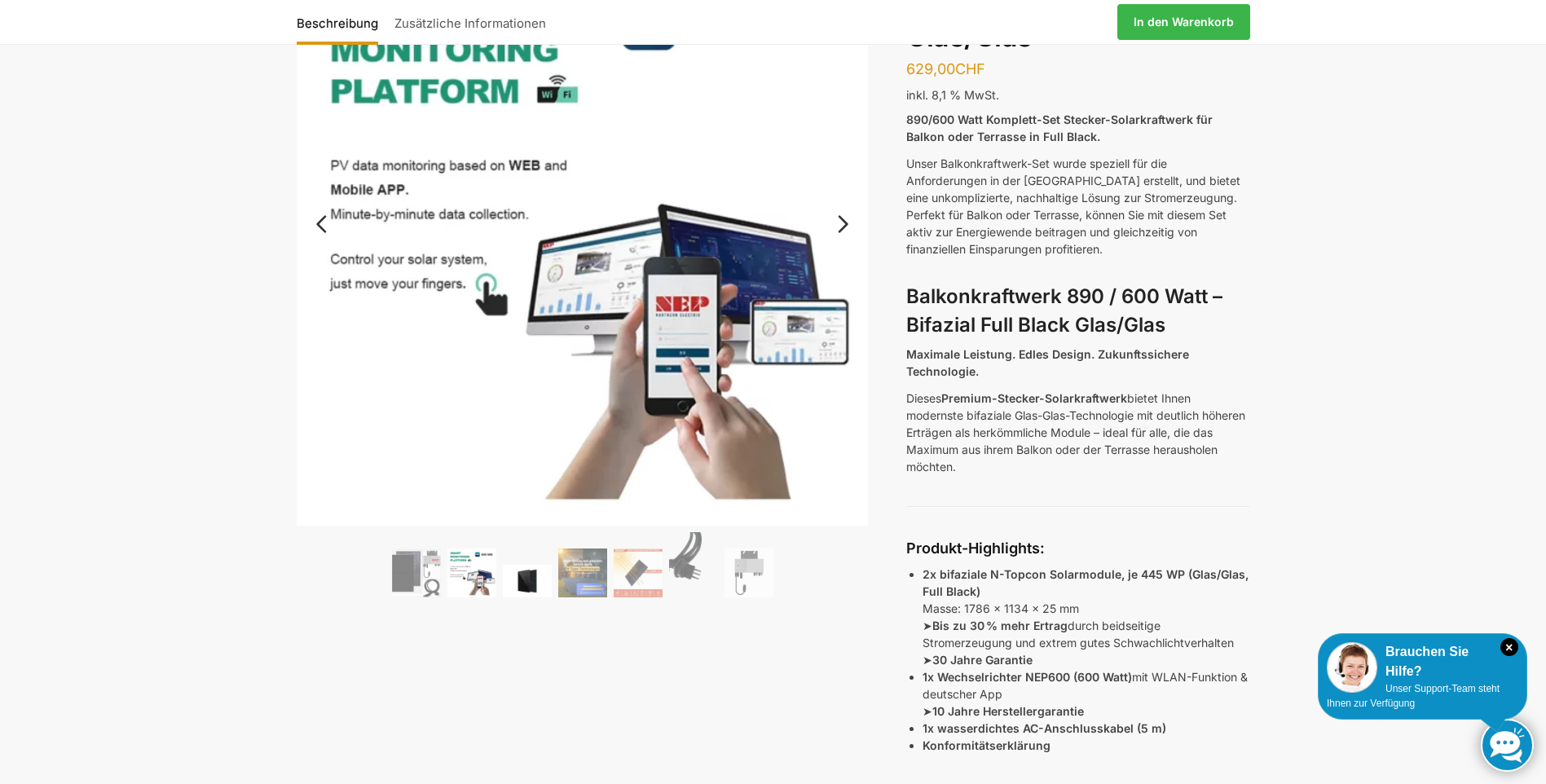
click at [522, 592] on img at bounding box center [527, 580] width 49 height 33
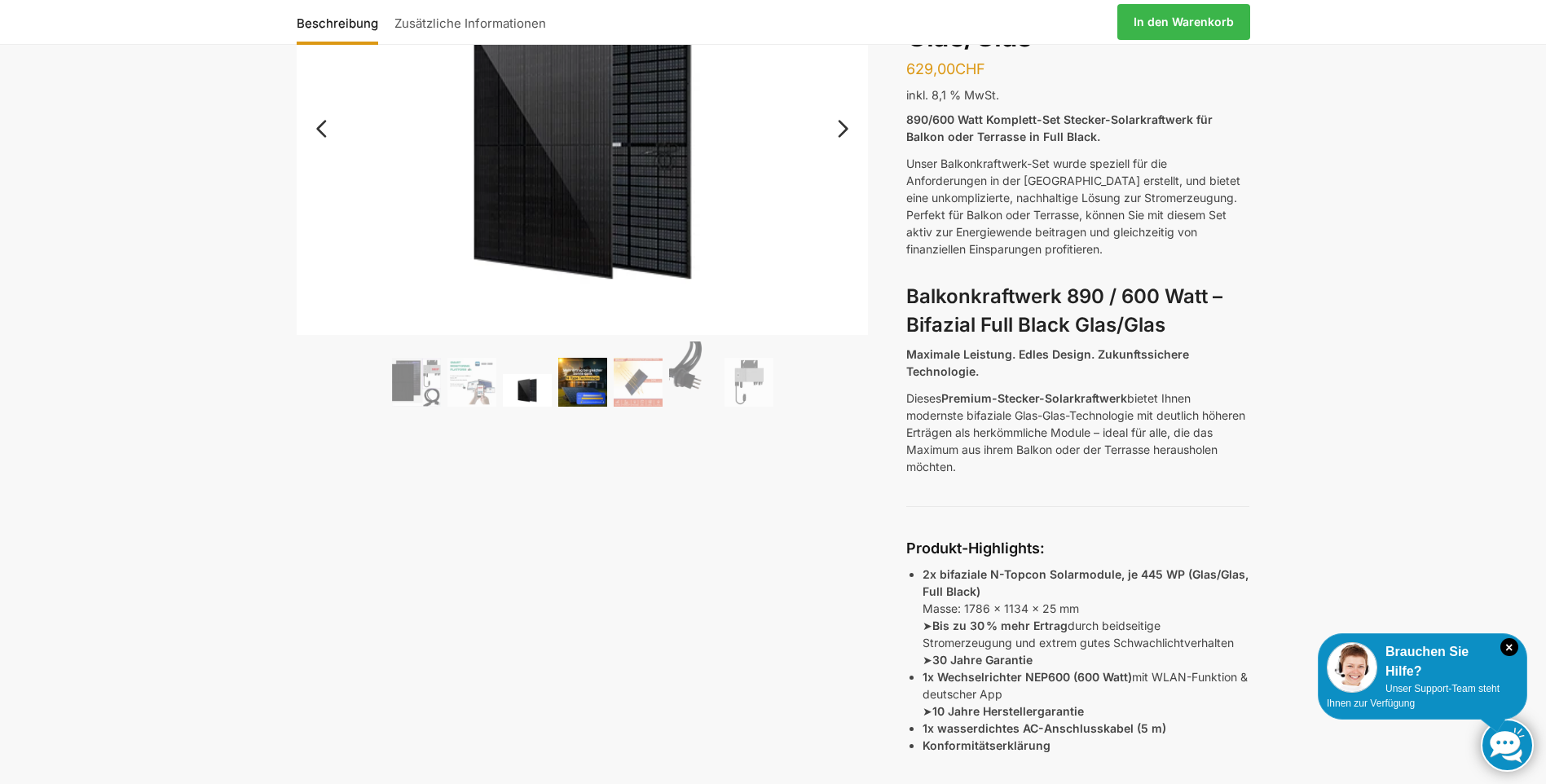
click at [584, 375] on img at bounding box center [582, 382] width 49 height 49
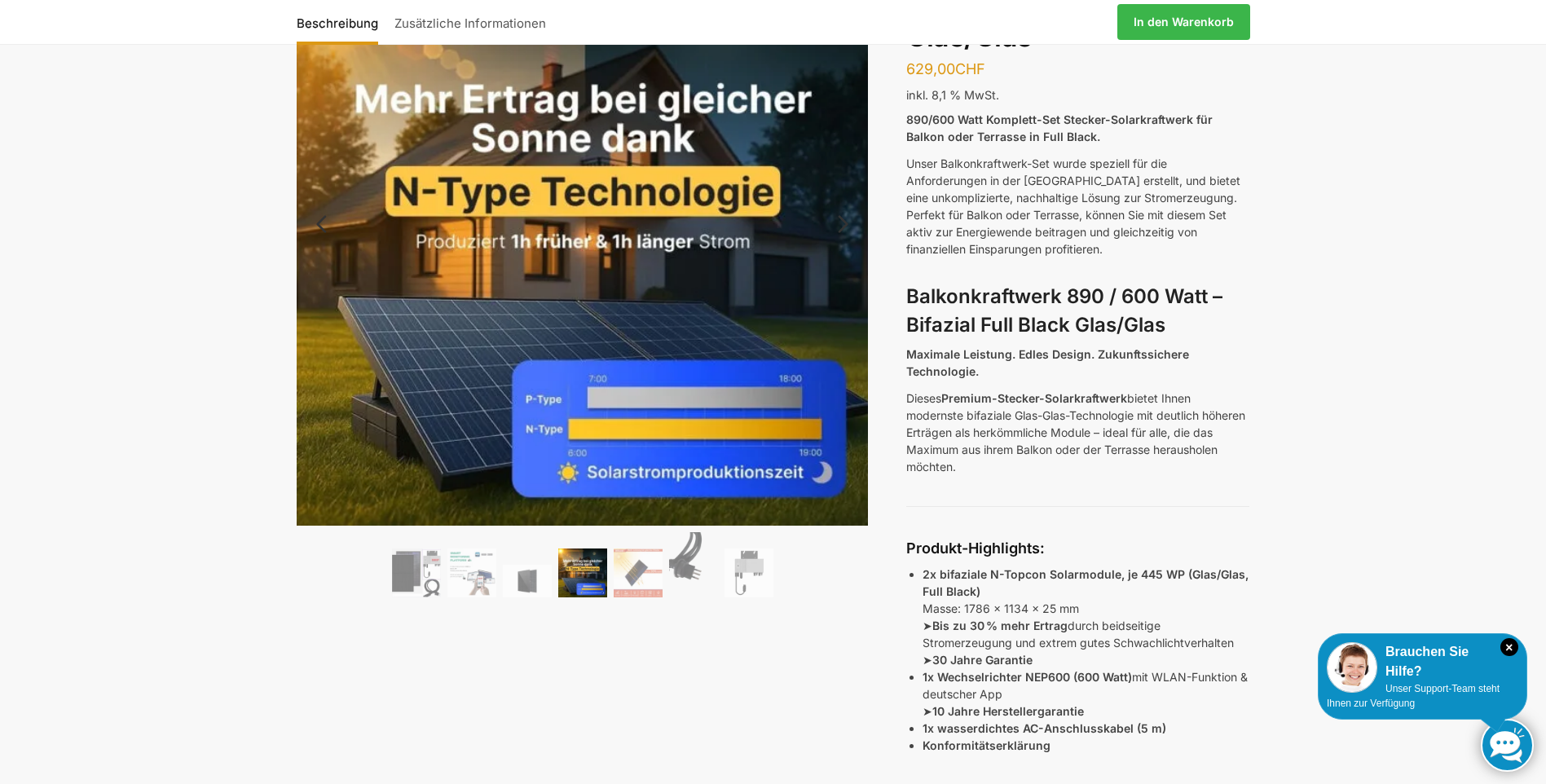
click at [664, 563] on ol at bounding box center [583, 567] width 572 height 70
click at [695, 570] on img at bounding box center [693, 565] width 49 height 66
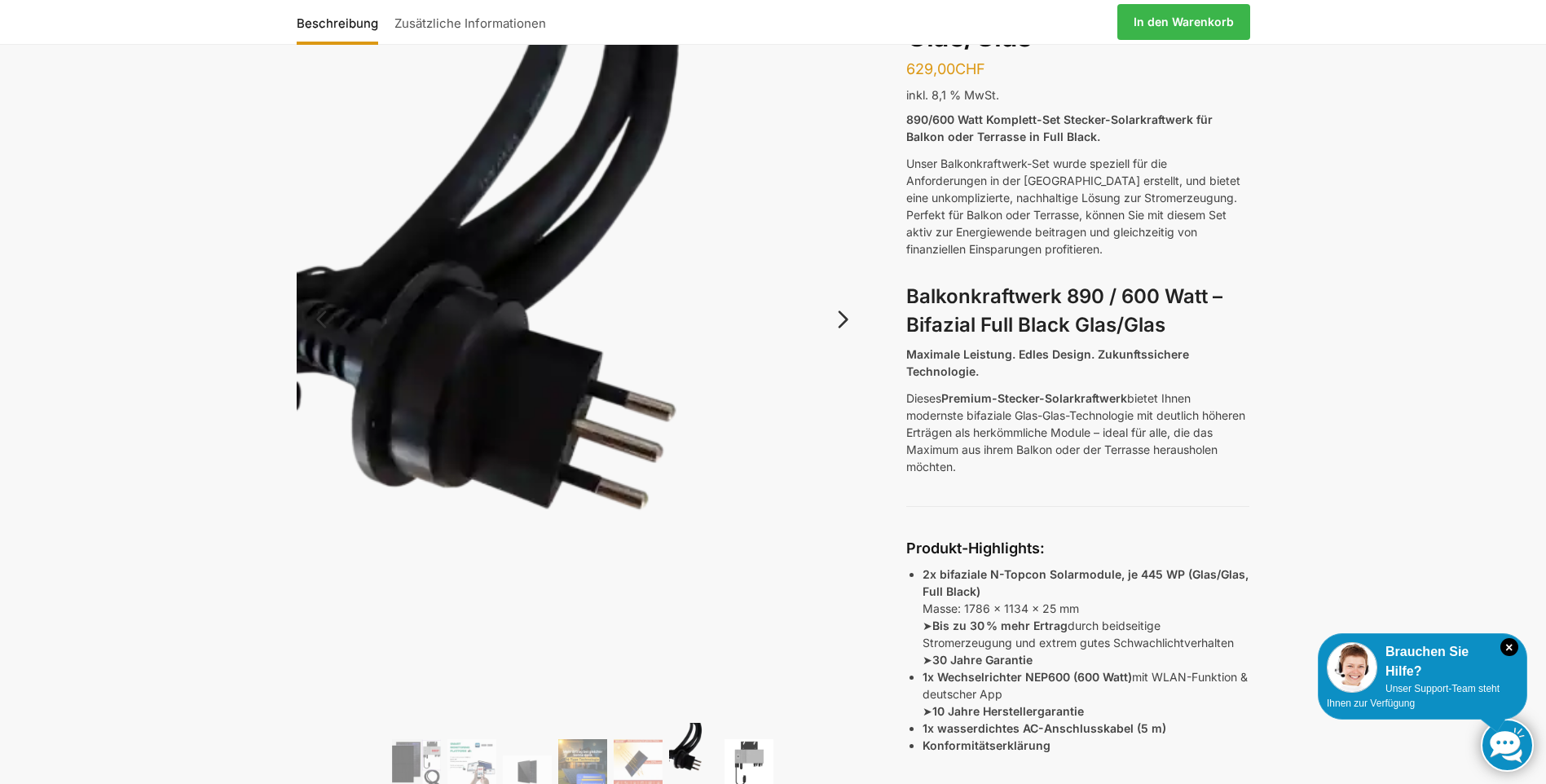
click at [751, 757] on img at bounding box center [749, 763] width 49 height 49
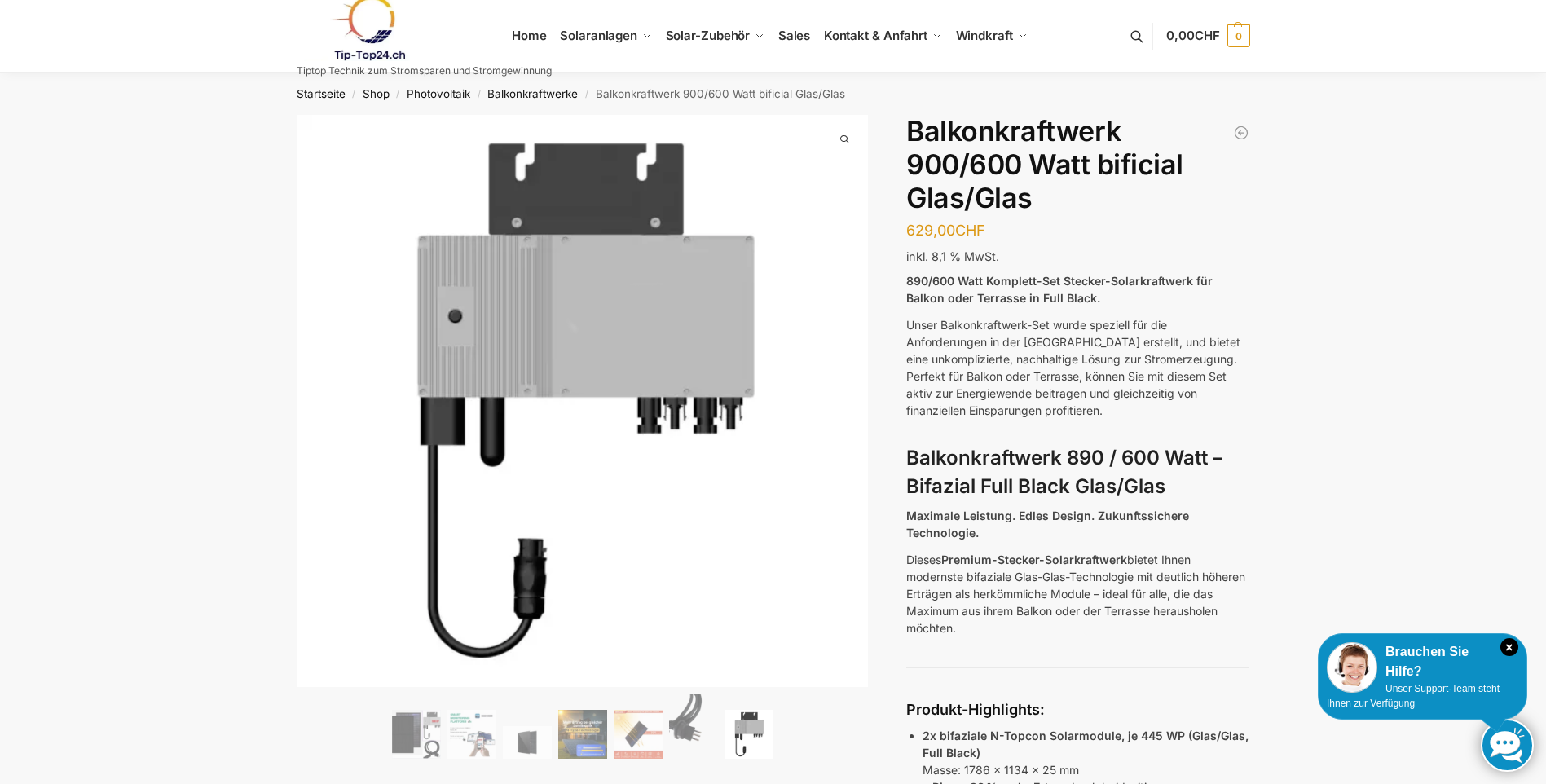
scroll to position [0, 0]
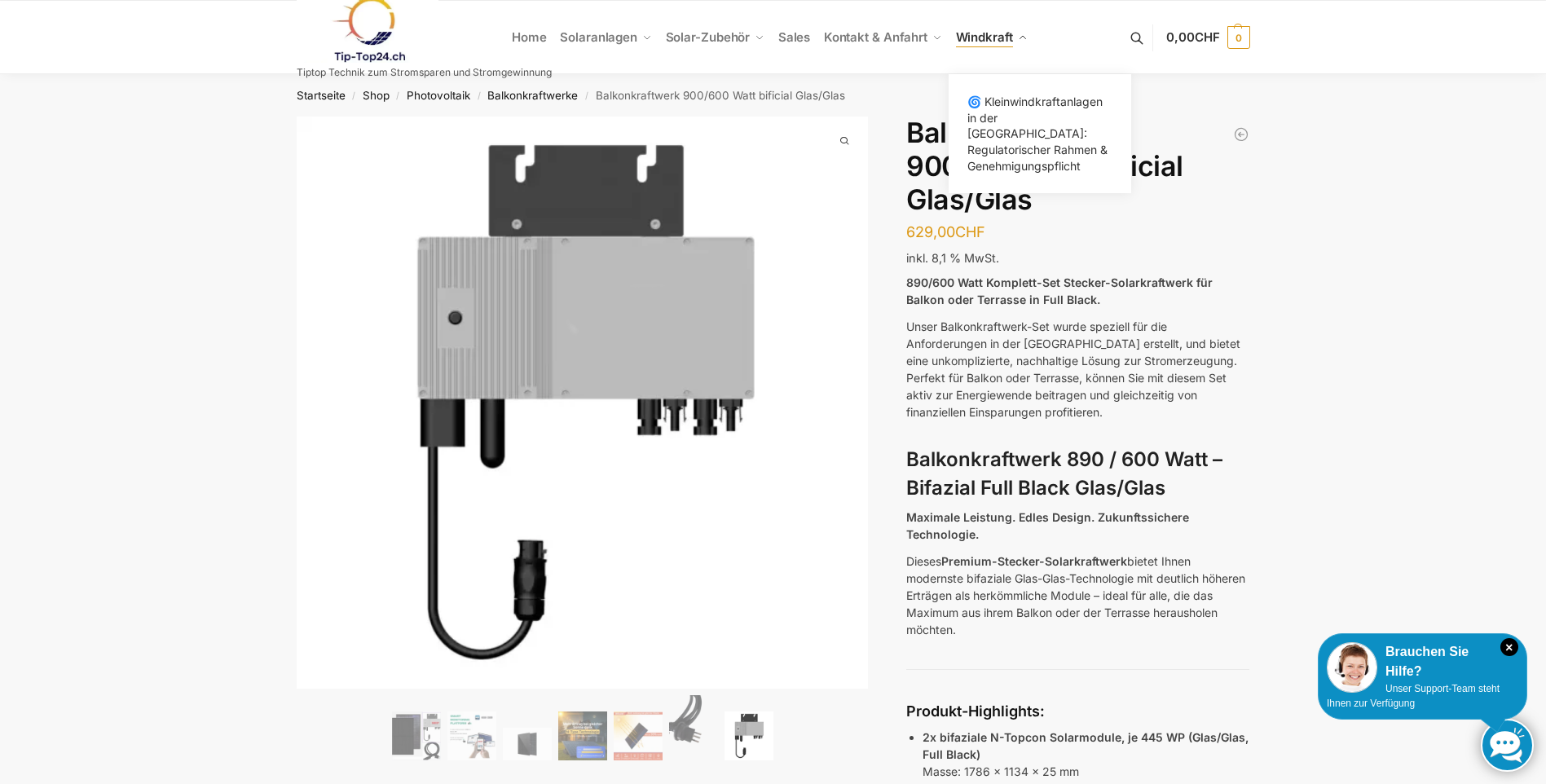
click at [999, 37] on span "Windkraft" at bounding box center [984, 36] width 57 height 15
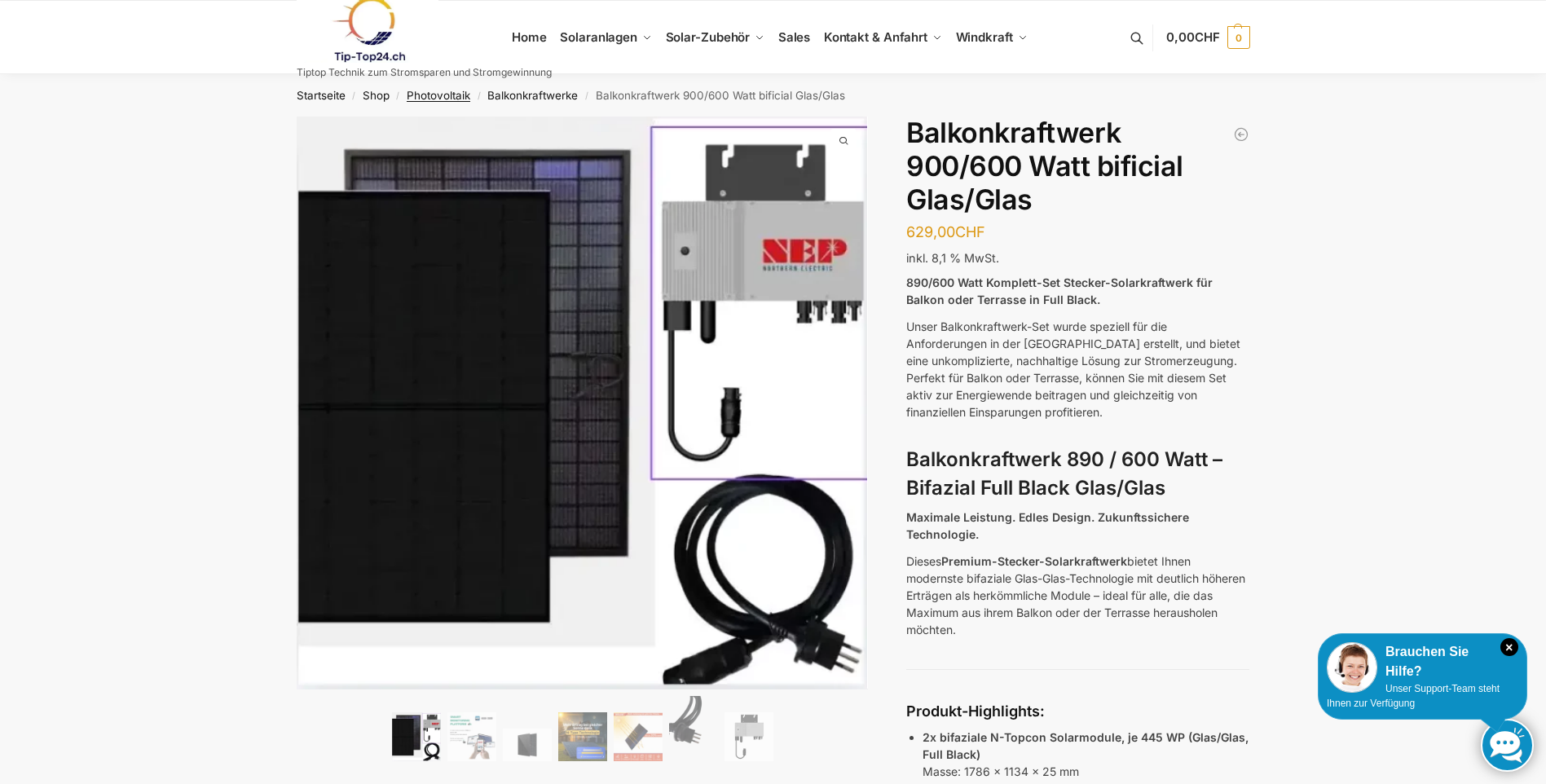
click at [452, 96] on link "Photovoltaik" at bounding box center [439, 95] width 64 height 13
